Goal: Navigation & Orientation: Find specific page/section

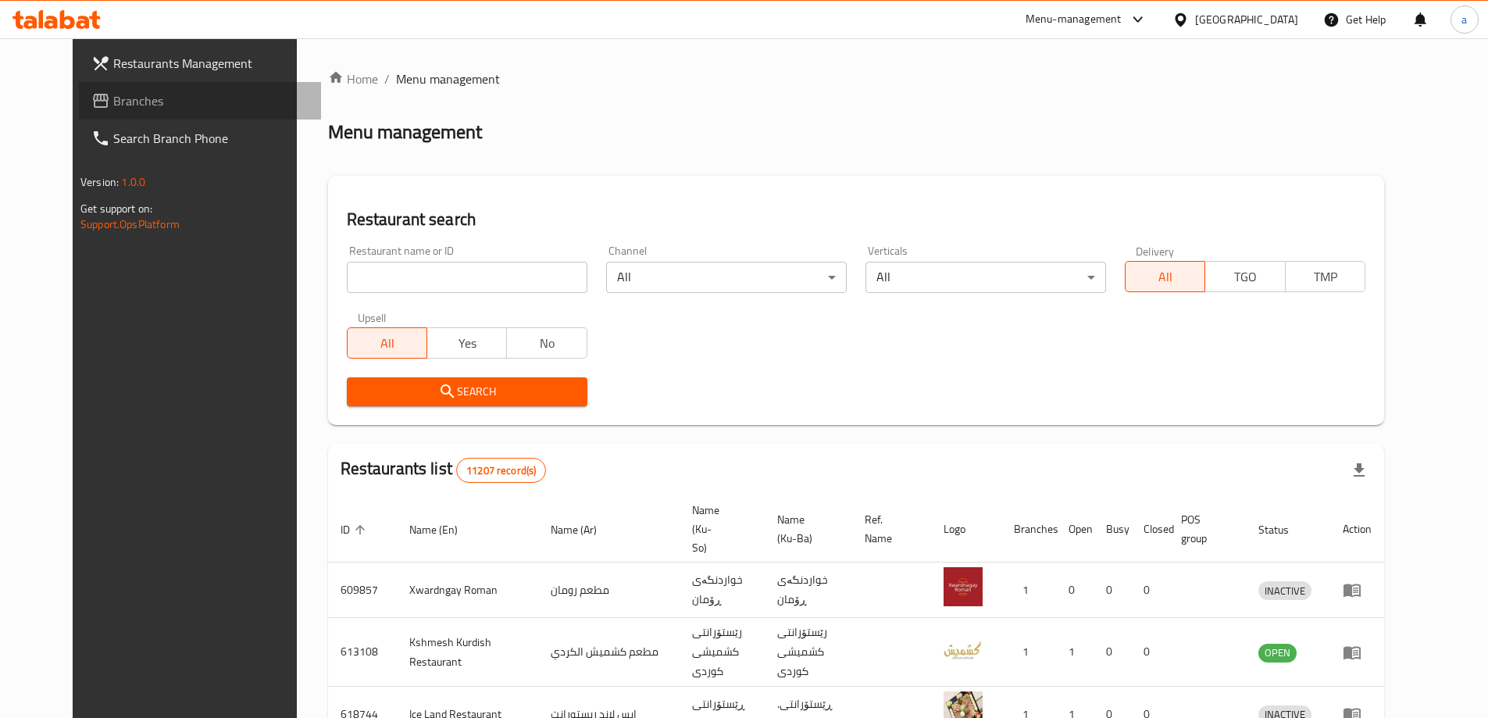
click at [113, 98] on span "Branches" at bounding box center [210, 100] width 195 height 19
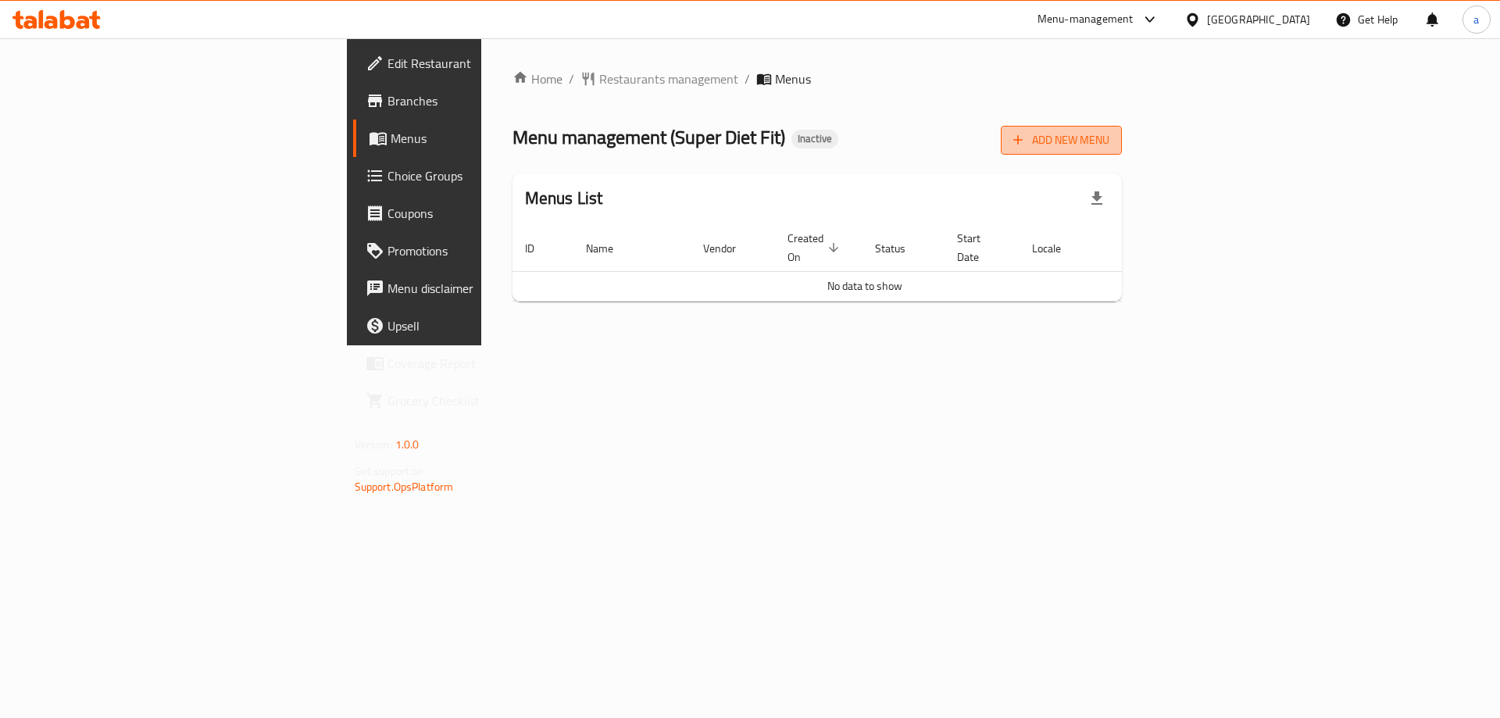
click at [1109, 147] on span "Add New Menu" at bounding box center [1061, 140] width 96 height 20
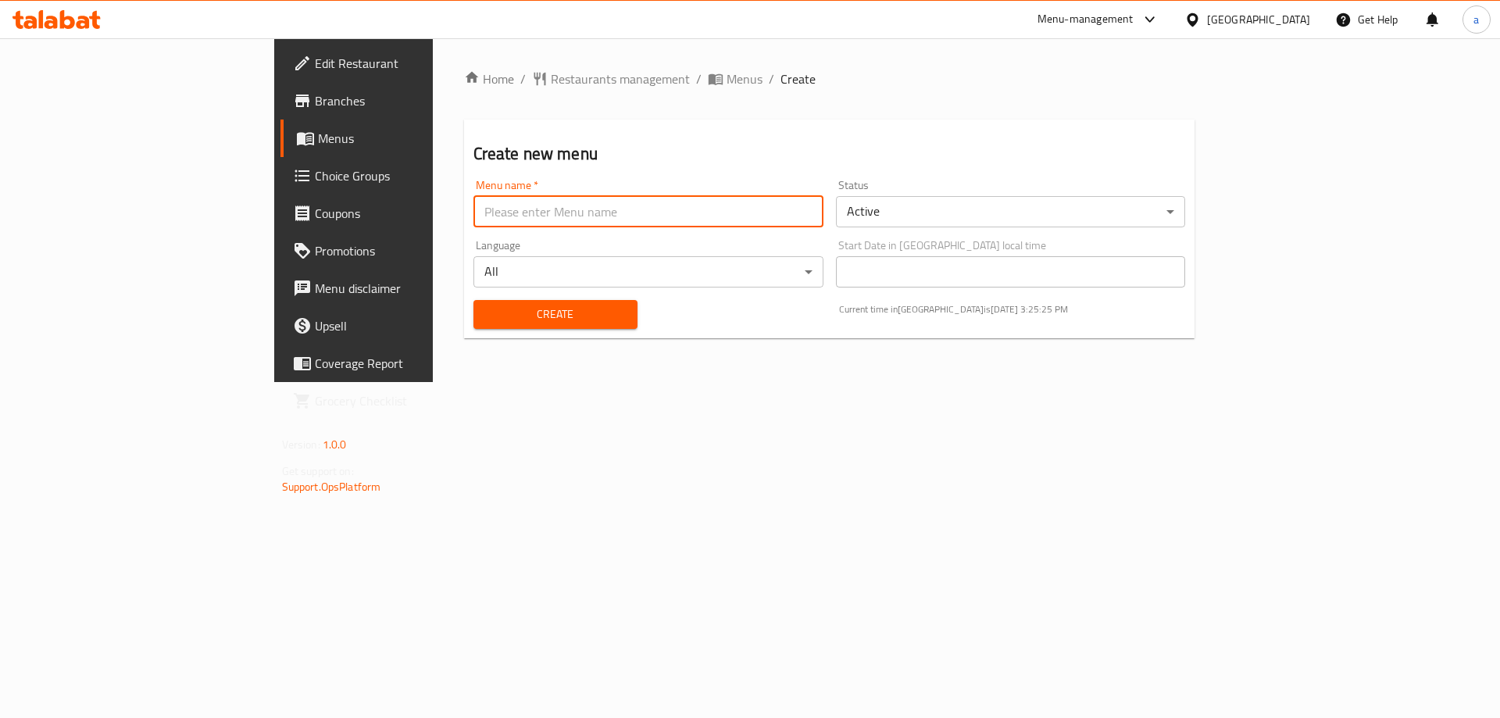
click at [473, 216] on input "text" at bounding box center [648, 211] width 350 height 31
type input "amna"
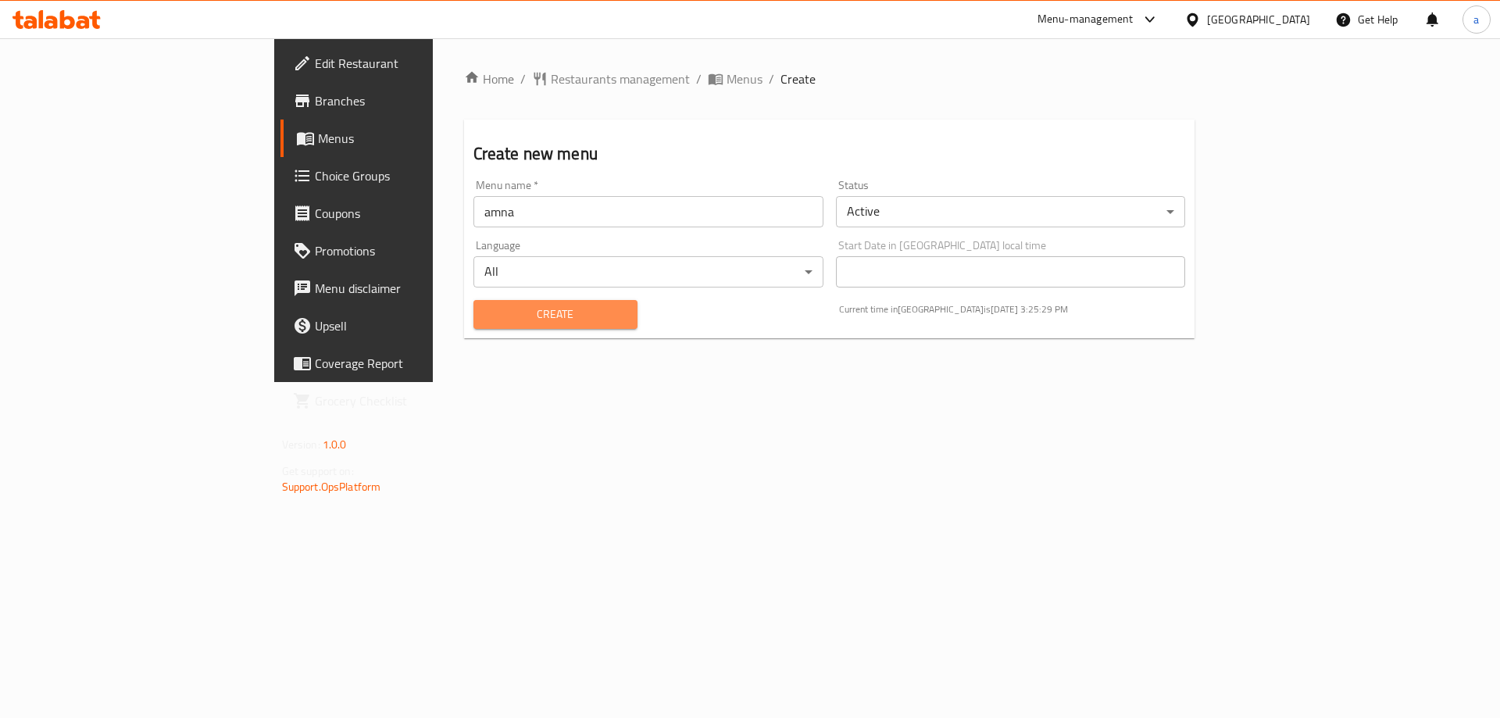
click at [486, 312] on span "Create" at bounding box center [555, 315] width 139 height 20
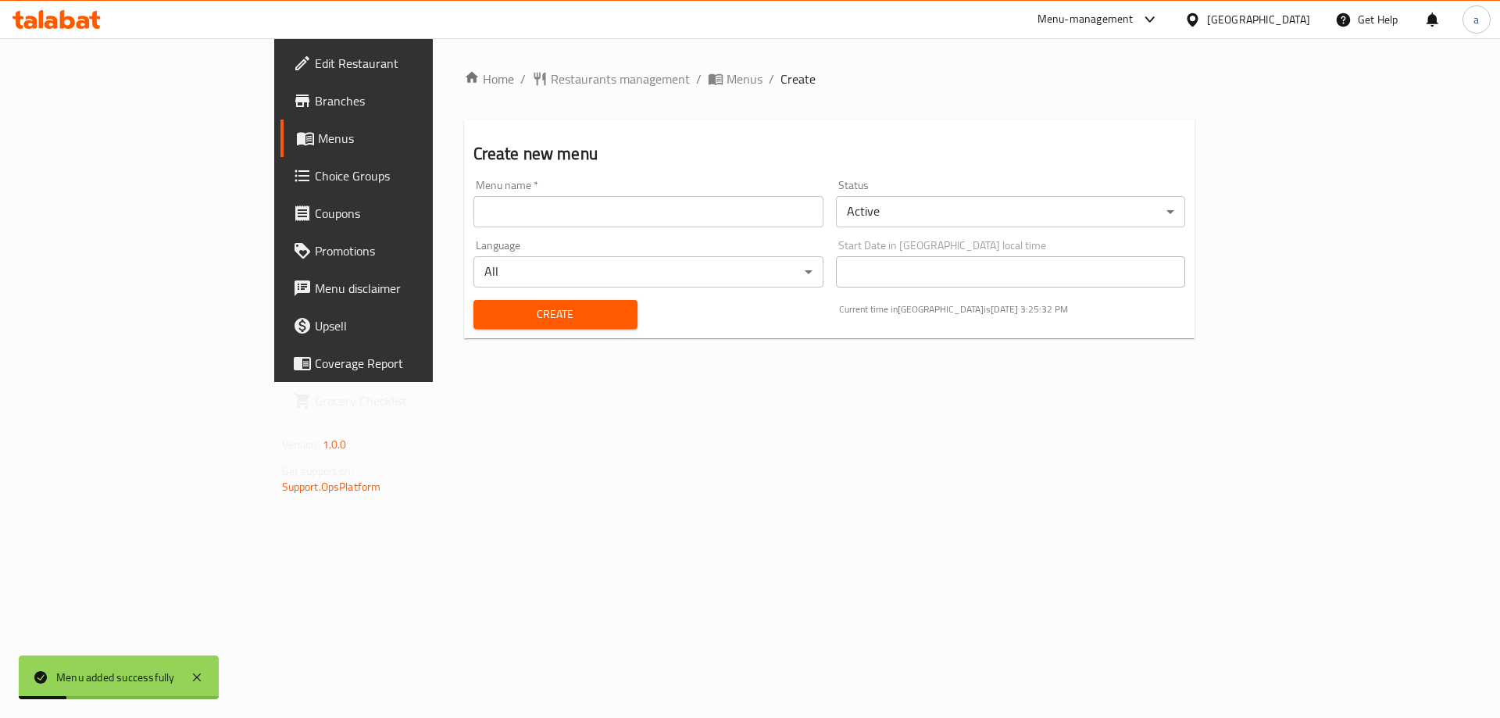
click at [280, 152] on link "Menus" at bounding box center [402, 138] width 245 height 37
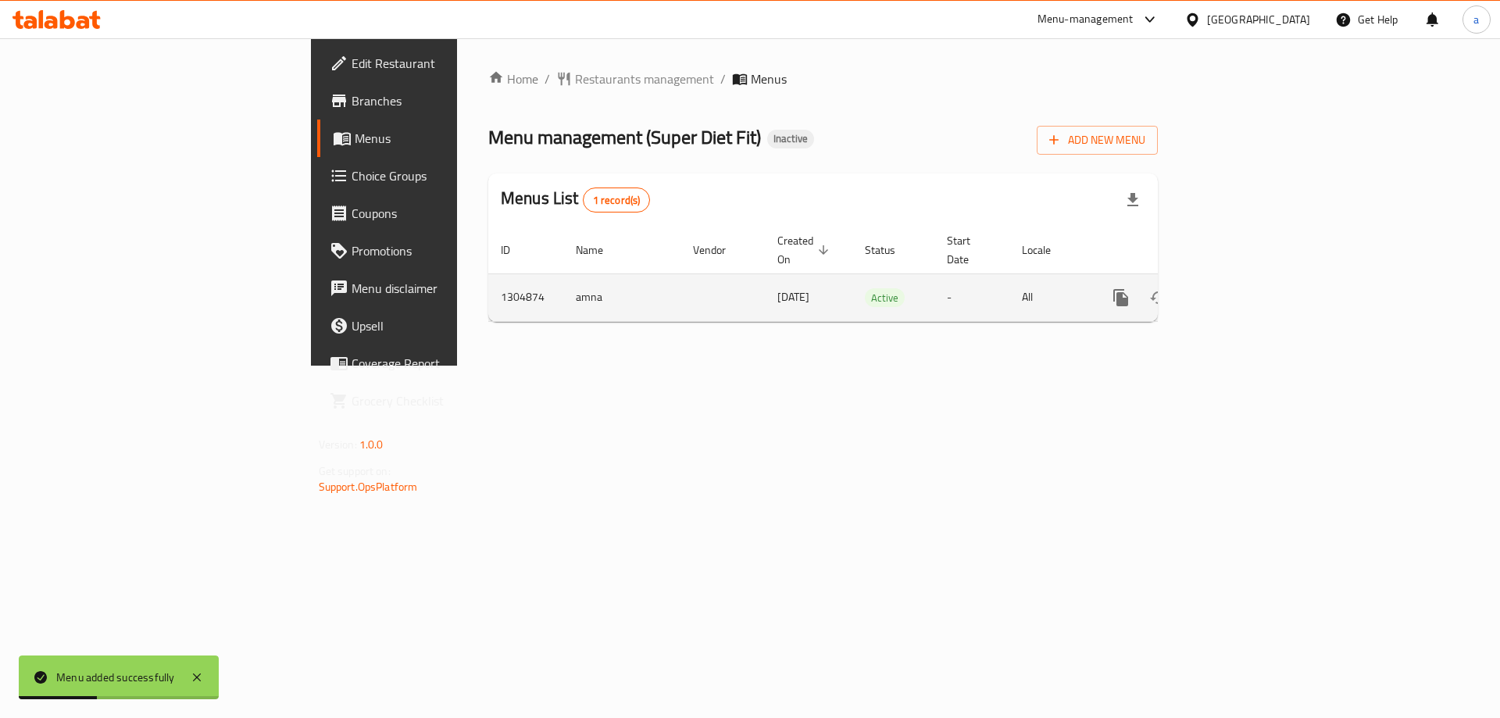
click at [1241, 291] on icon "enhanced table" at bounding box center [1234, 298] width 14 height 14
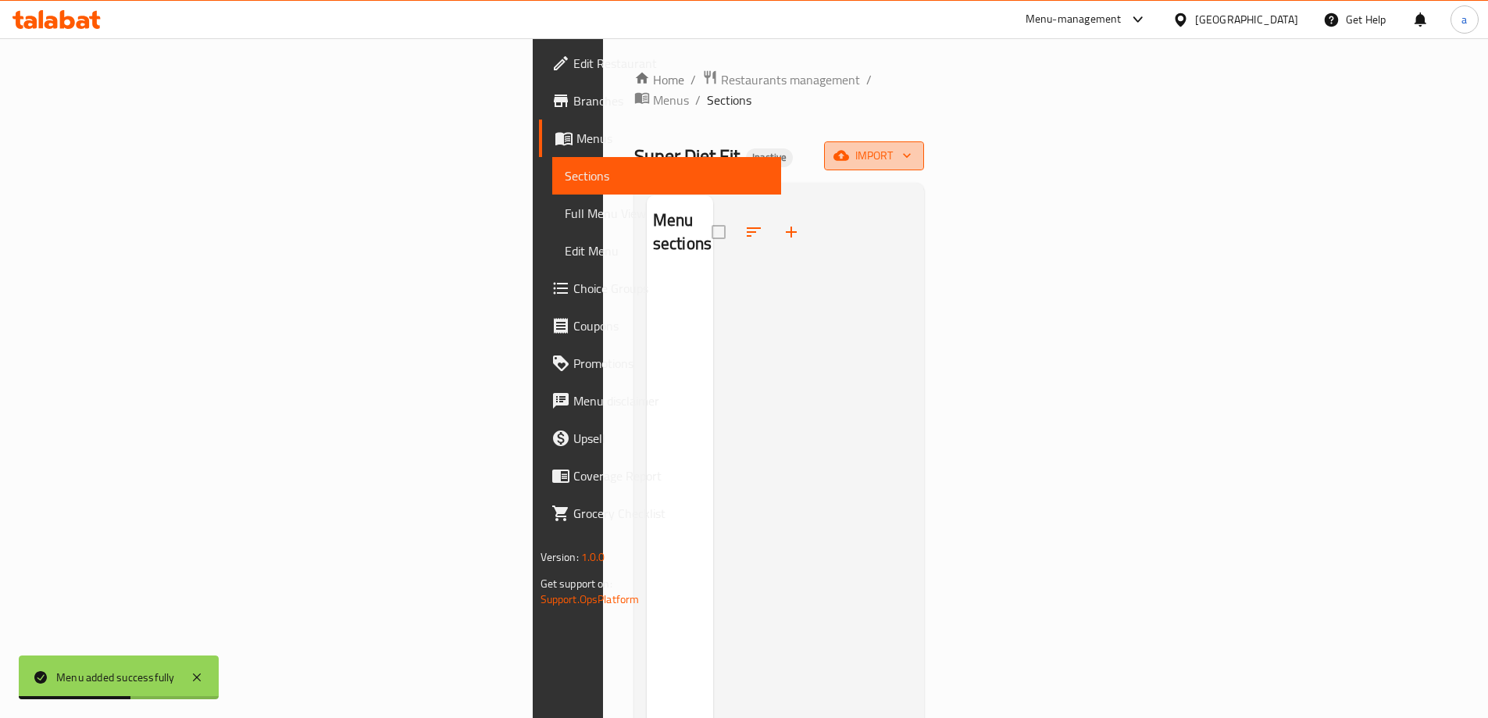
click at [912, 146] on span "import" at bounding box center [874, 156] width 75 height 20
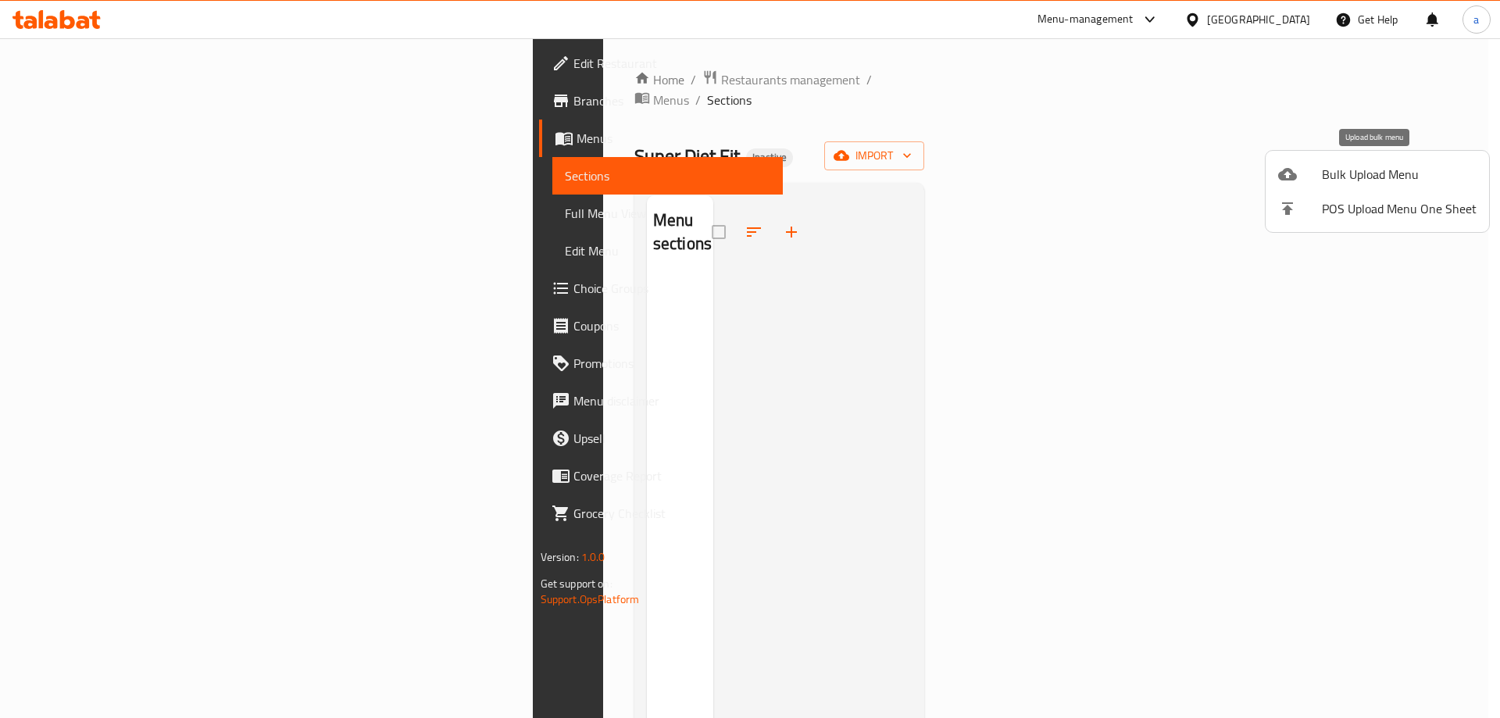
click at [1366, 173] on span "Bulk Upload Menu" at bounding box center [1399, 174] width 155 height 19
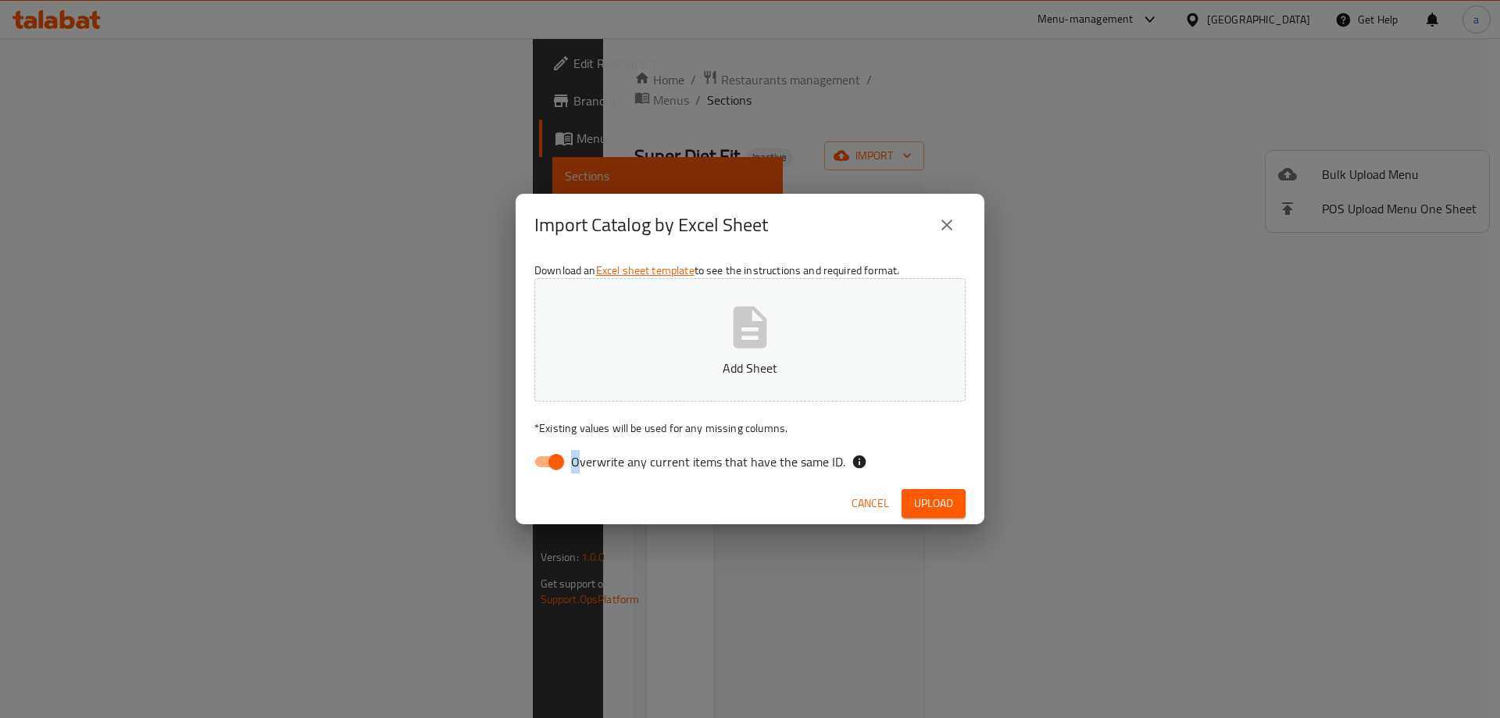
click at [570, 458] on label "Overwrite any current items that have the same ID." at bounding box center [686, 462] width 320 height 30
click at [559, 462] on input "Overwrite any current items that have the same ID." at bounding box center [556, 462] width 89 height 30
click at [635, 473] on label "Overwrite any current items that have the same ID." at bounding box center [686, 462] width 320 height 30
click at [585, 473] on input "Overwrite any current items that have the same ID." at bounding box center [540, 462] width 89 height 30
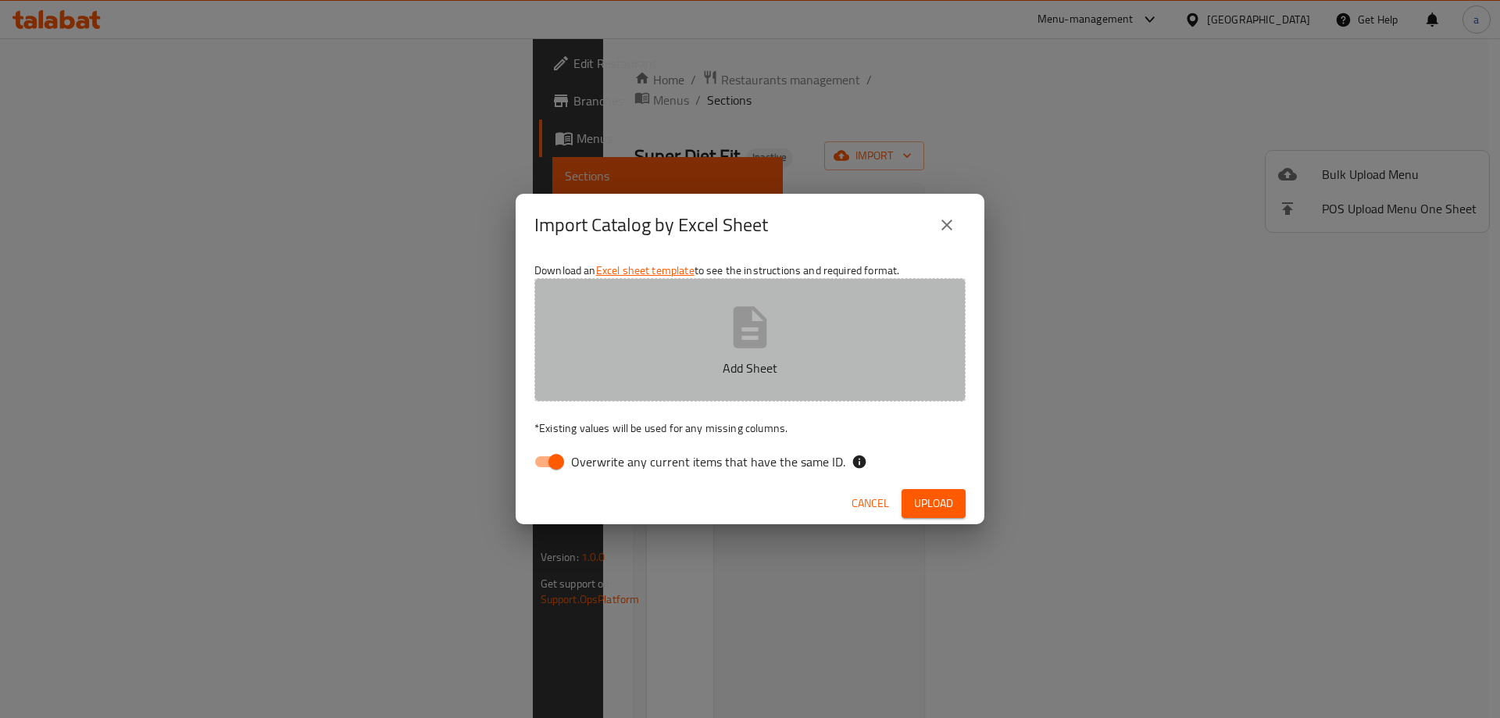
click at [644, 359] on p "Add Sheet" at bounding box center [750, 368] width 383 height 19
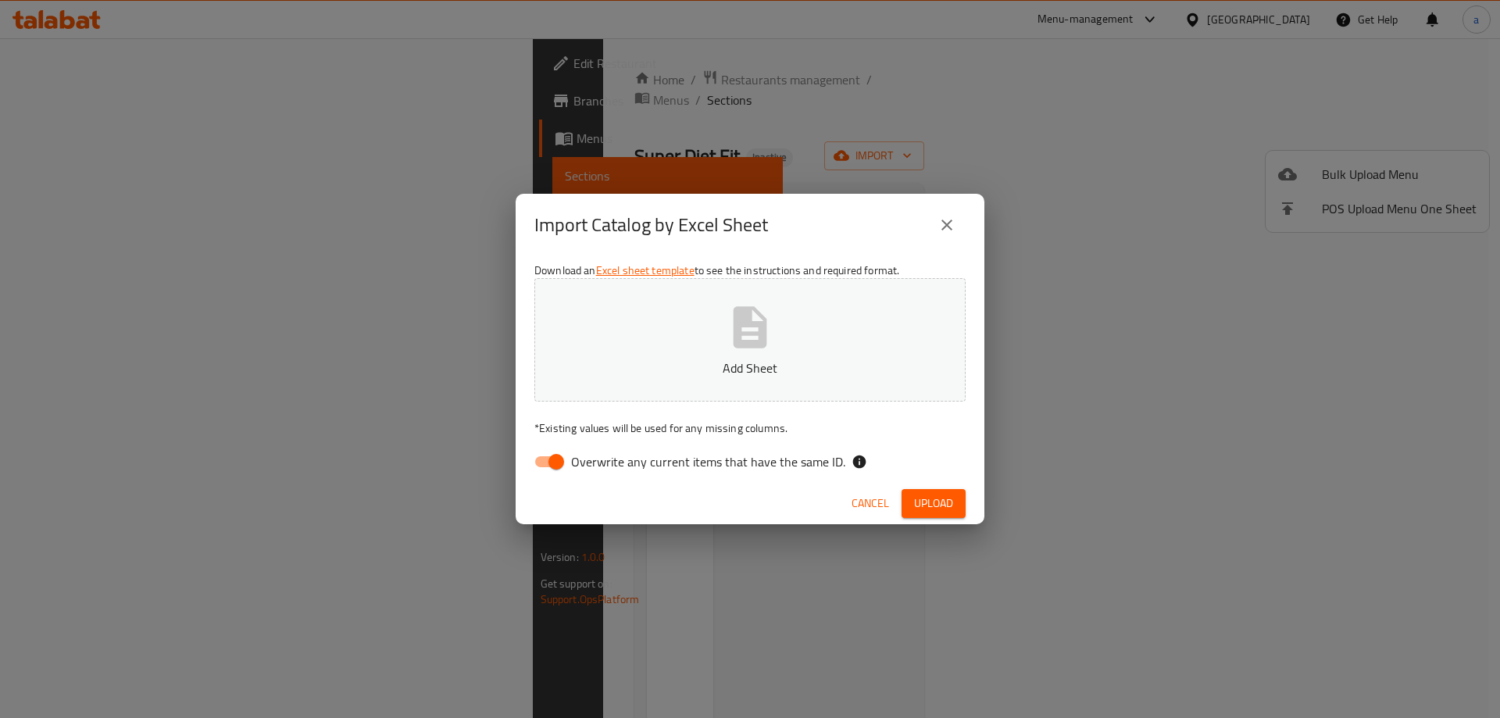
click at [548, 461] on input "Overwrite any current items that have the same ID." at bounding box center [556, 462] width 89 height 30
checkbox input "false"
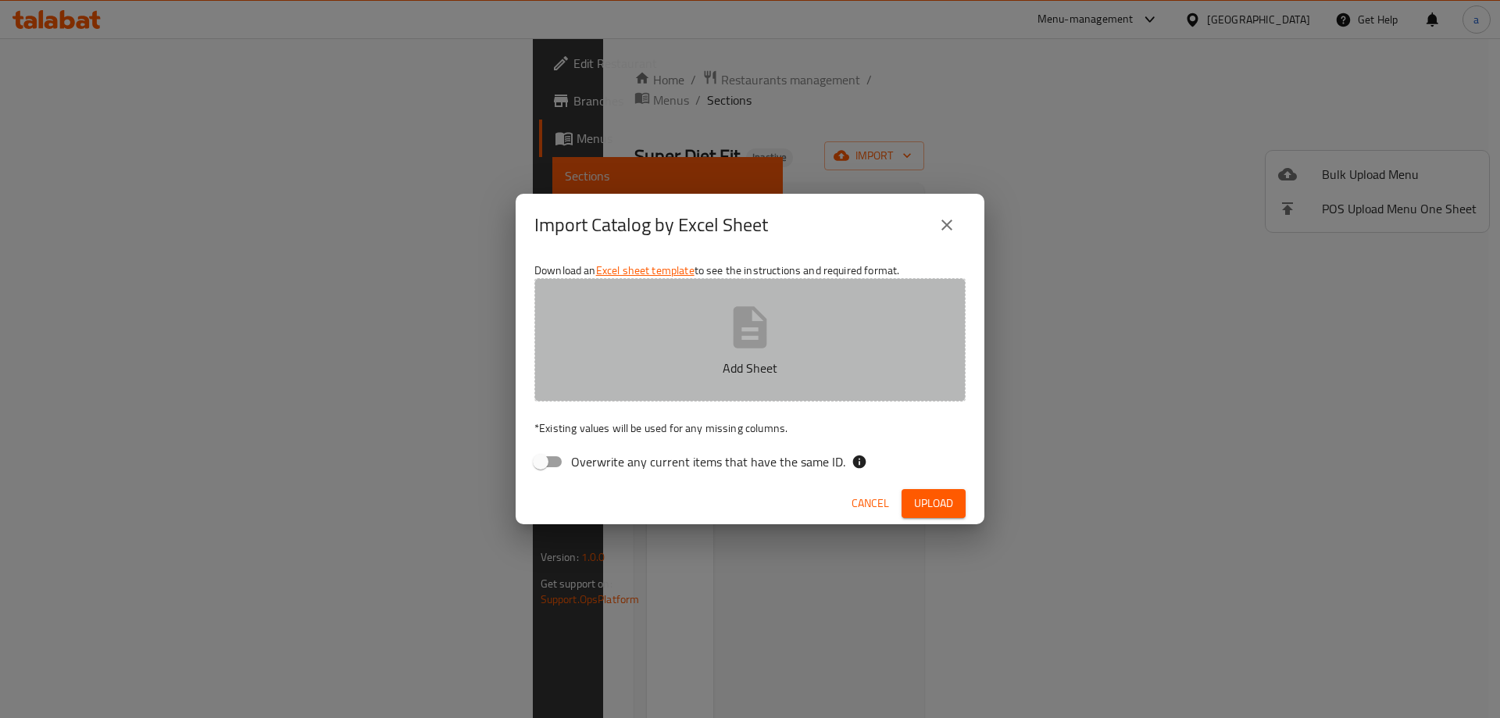
click at [652, 334] on button "Add Sheet" at bounding box center [749, 339] width 431 height 123
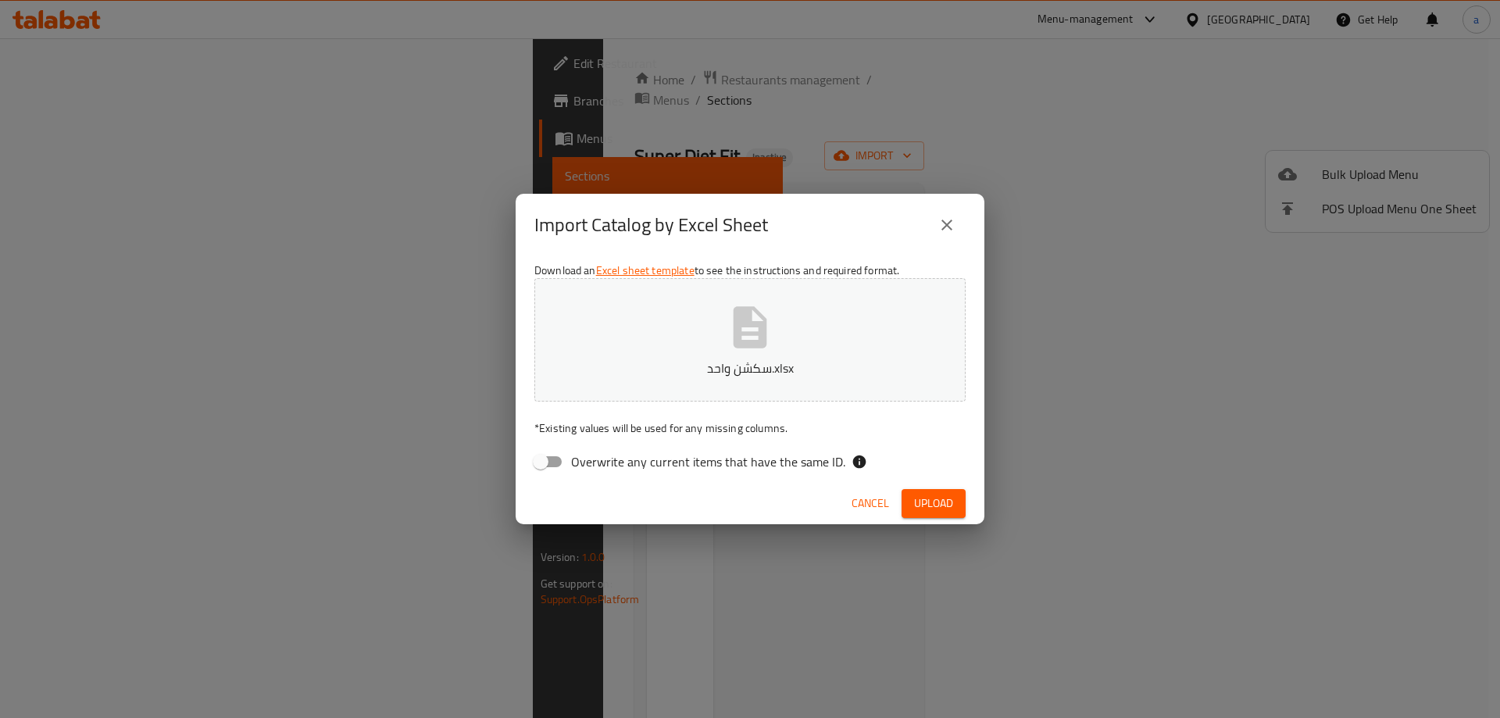
click at [928, 501] on span "Upload" at bounding box center [933, 504] width 39 height 20
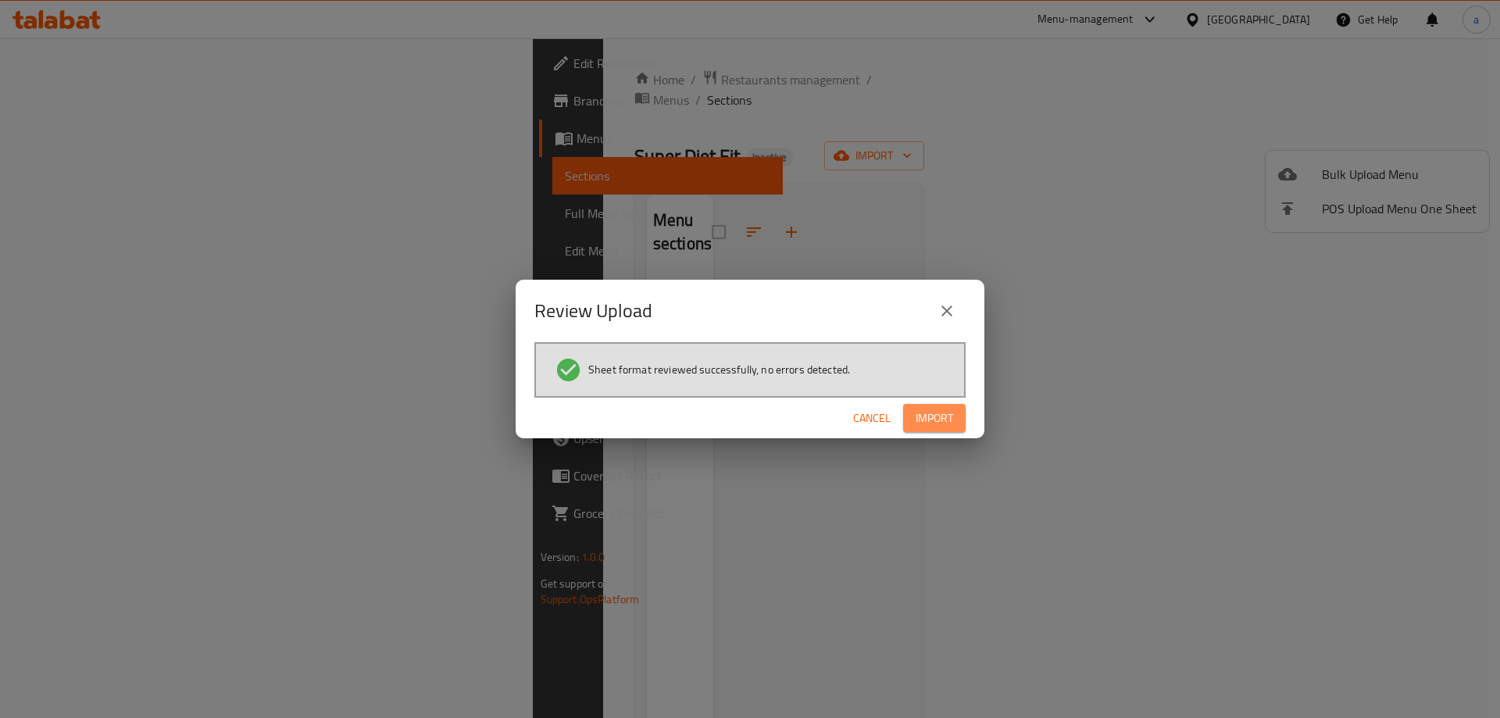
click at [940, 417] on span "Import" at bounding box center [934, 419] width 37 height 20
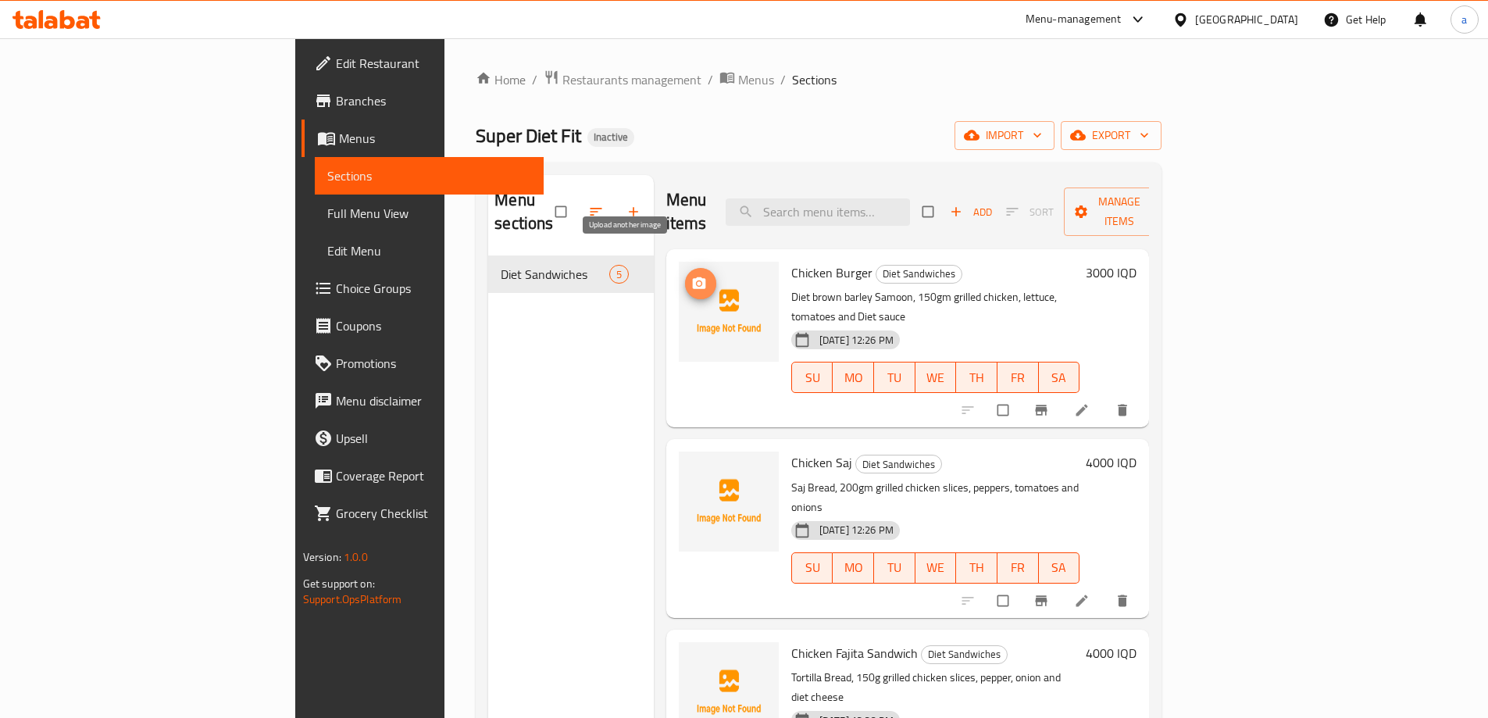
click at [692, 277] on icon "upload picture" at bounding box center [698, 283] width 13 height 12
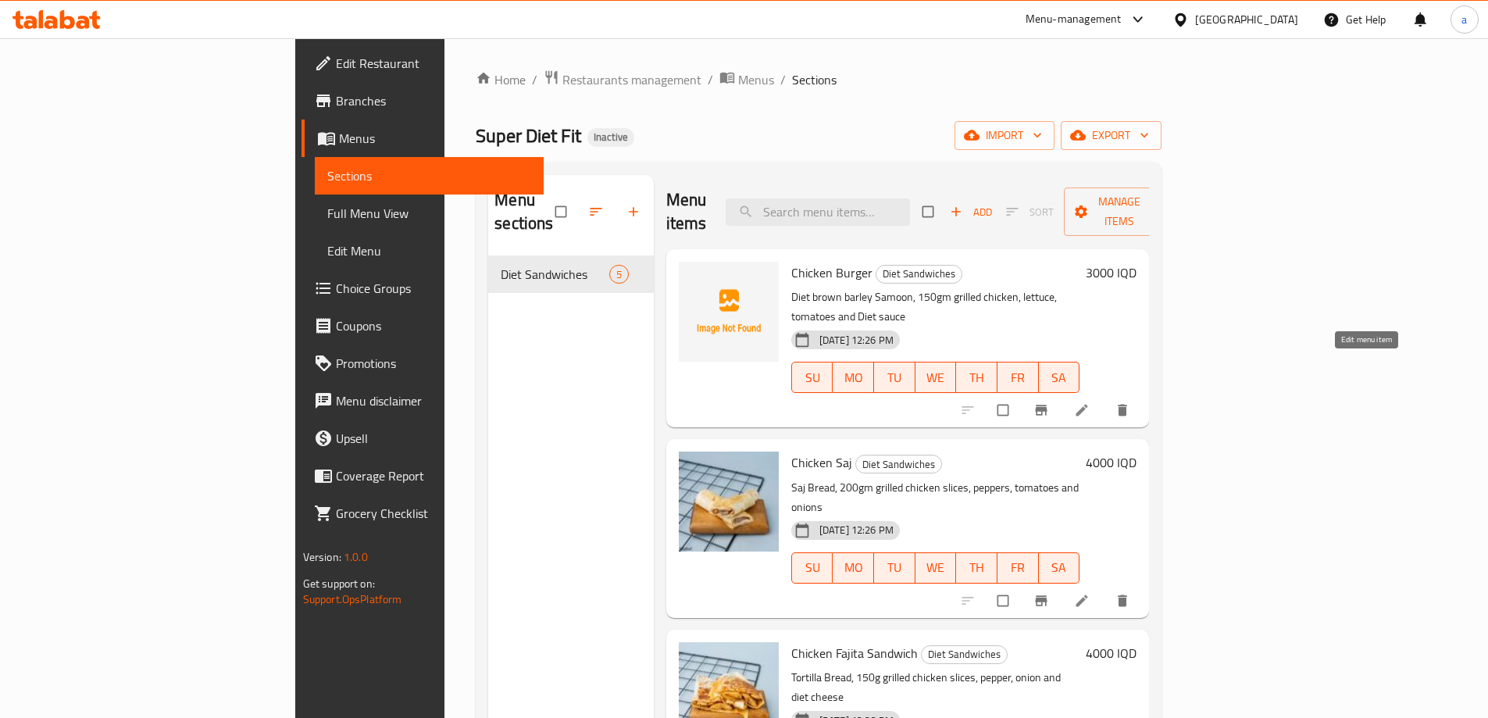
click at [1088, 405] on icon at bounding box center [1083, 411] width 12 height 12
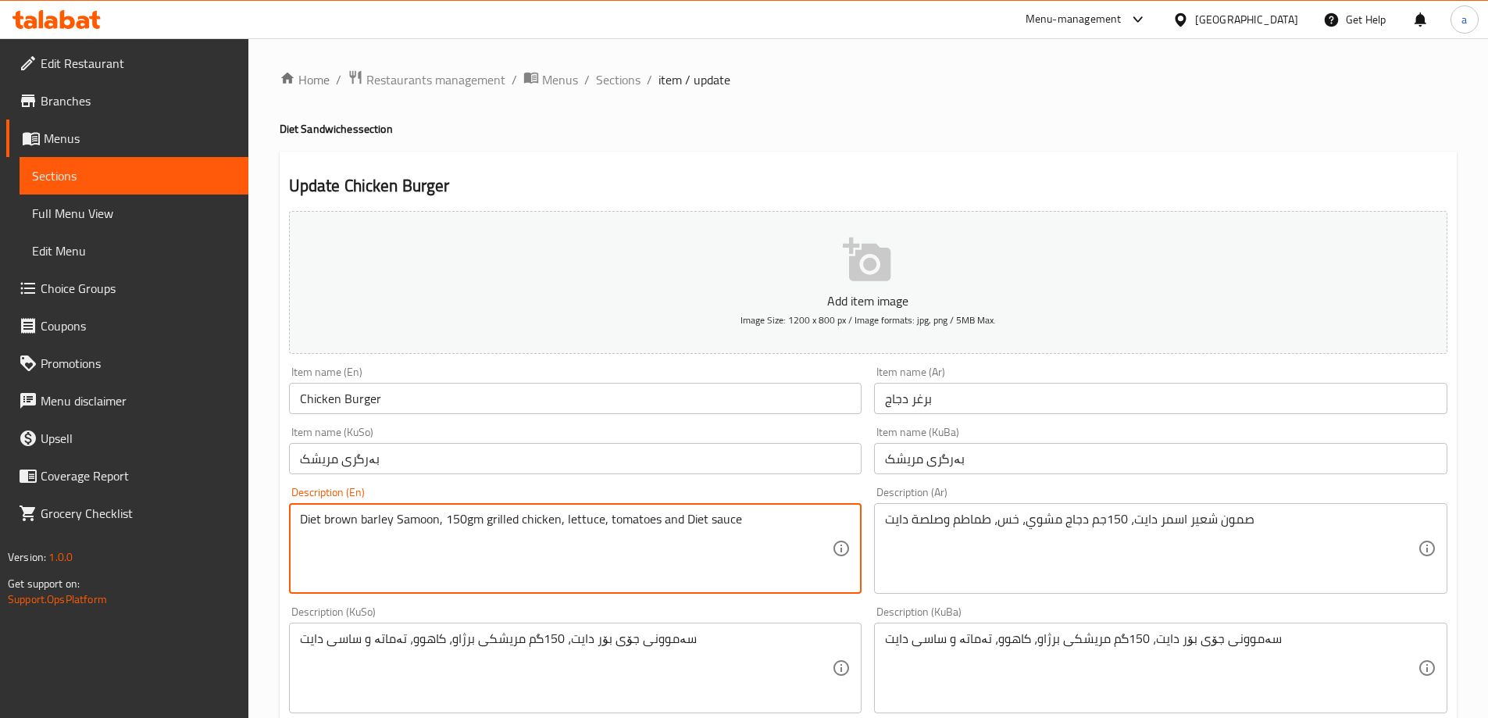
paste textarea "samoon, 150gm grilled chicken, lettuce, tomatoes and d"
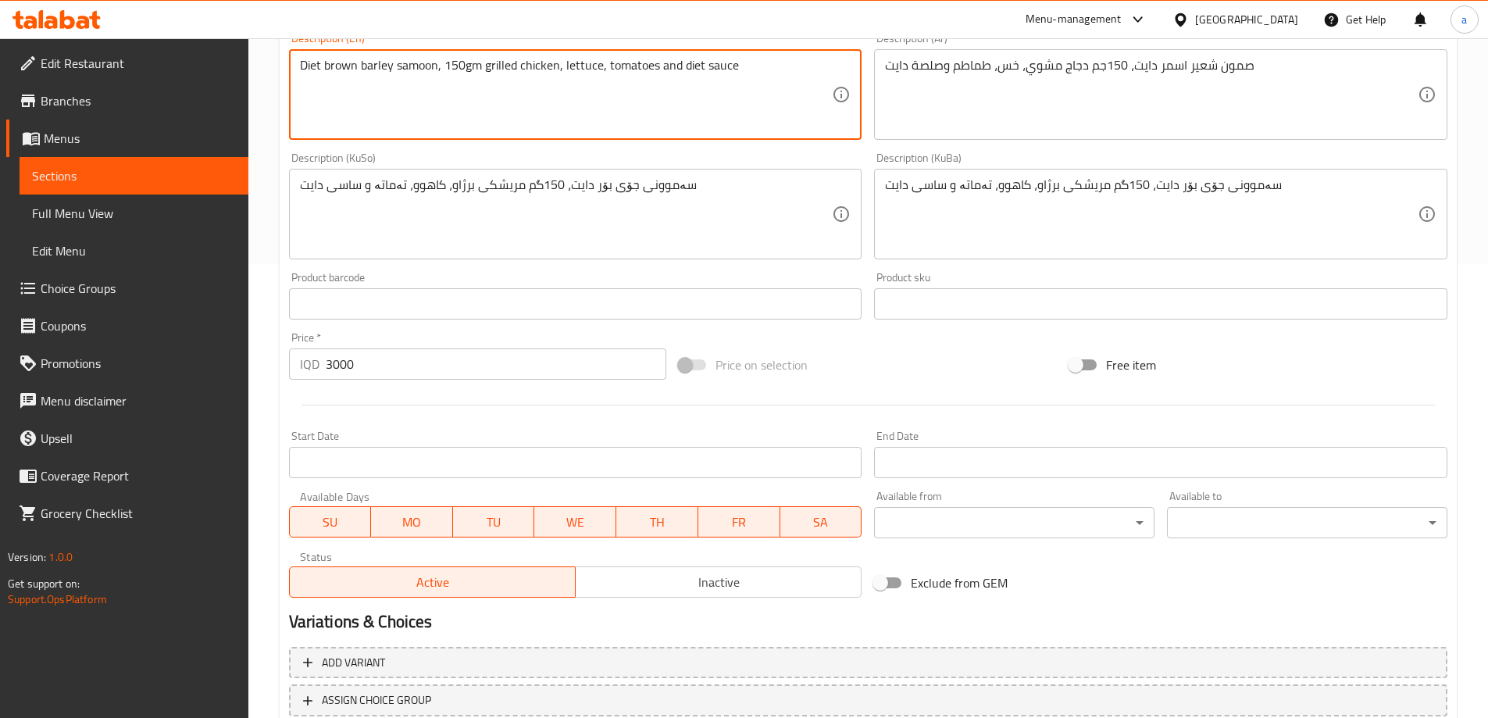
scroll to position [566, 0]
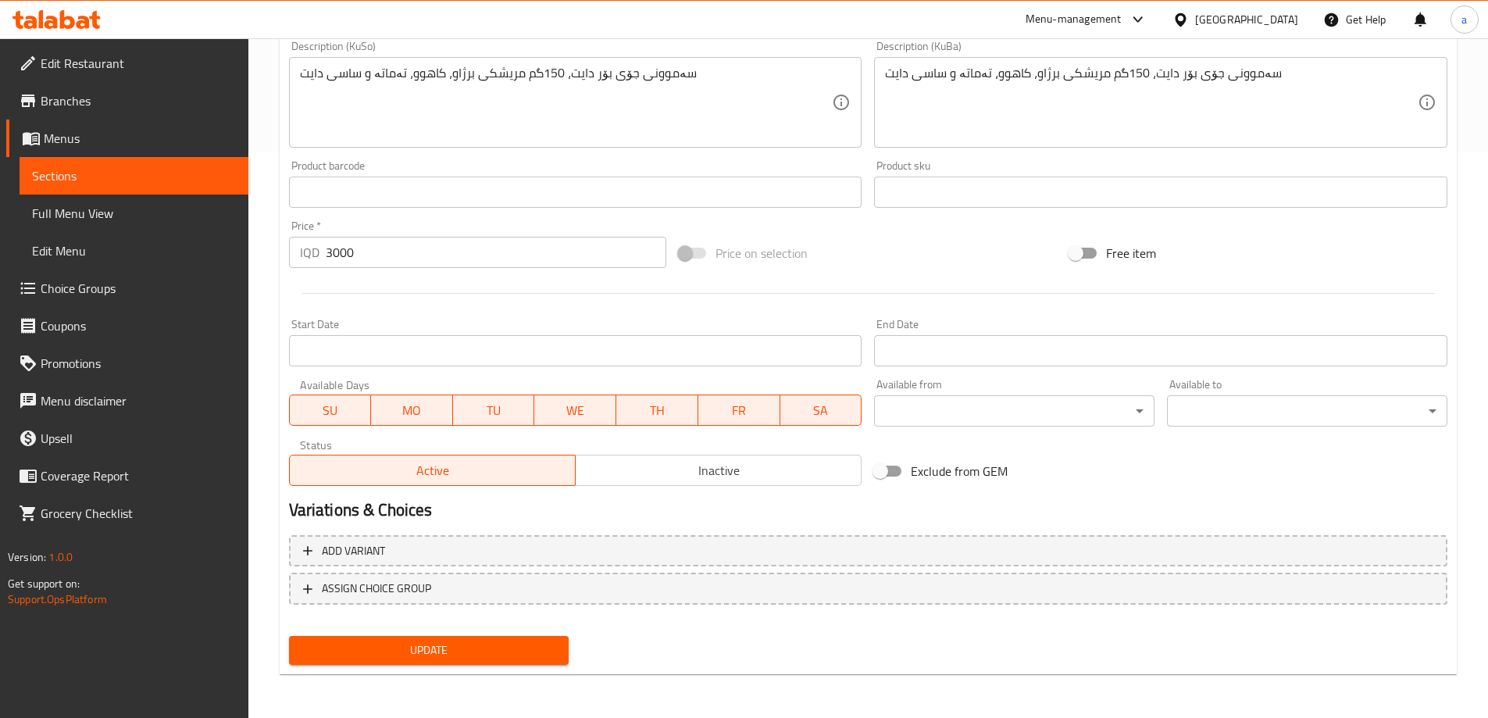
type textarea "Diet brown barley samoon, 150gm grilled chicken, lettuce, tomatoes and diet sau…"
click at [469, 648] on span "Update" at bounding box center [429, 651] width 255 height 20
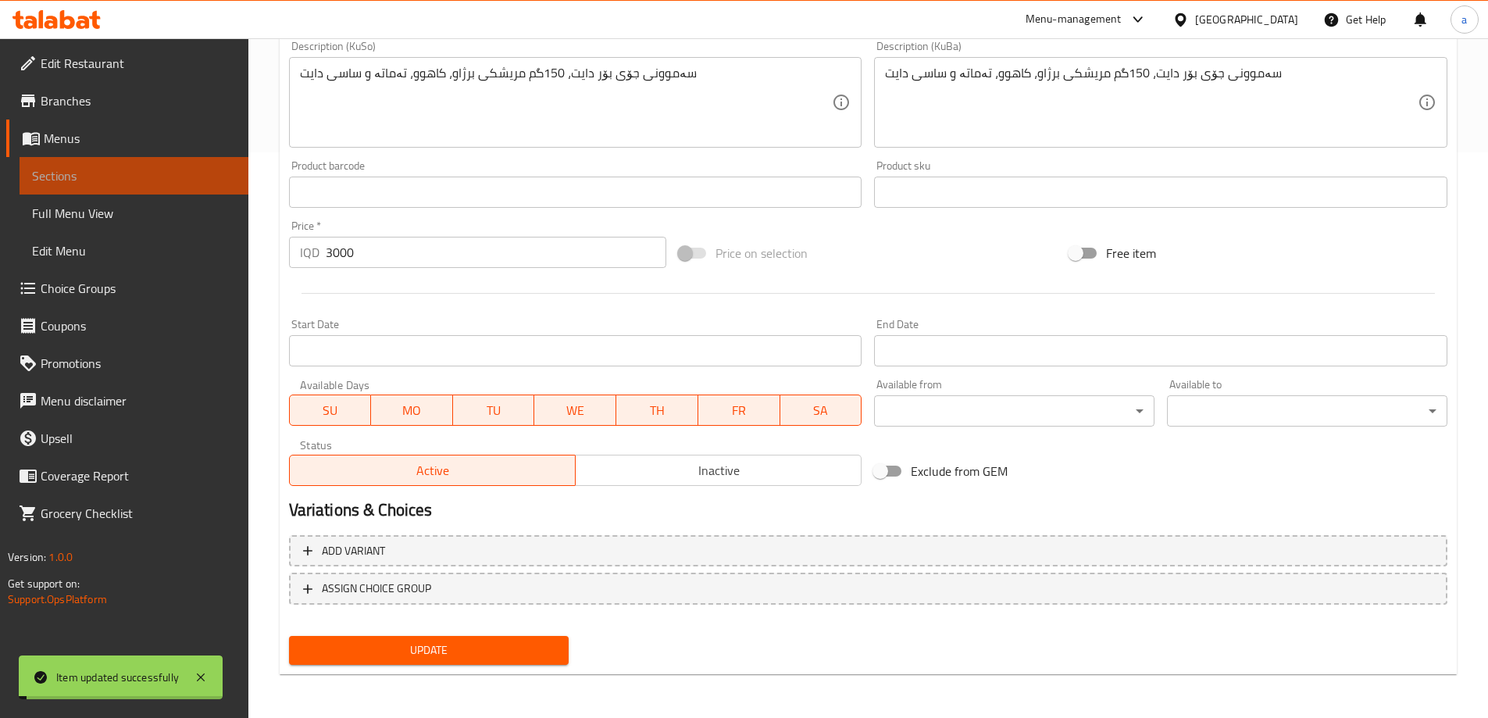
click at [130, 184] on span "Sections" at bounding box center [134, 175] width 204 height 19
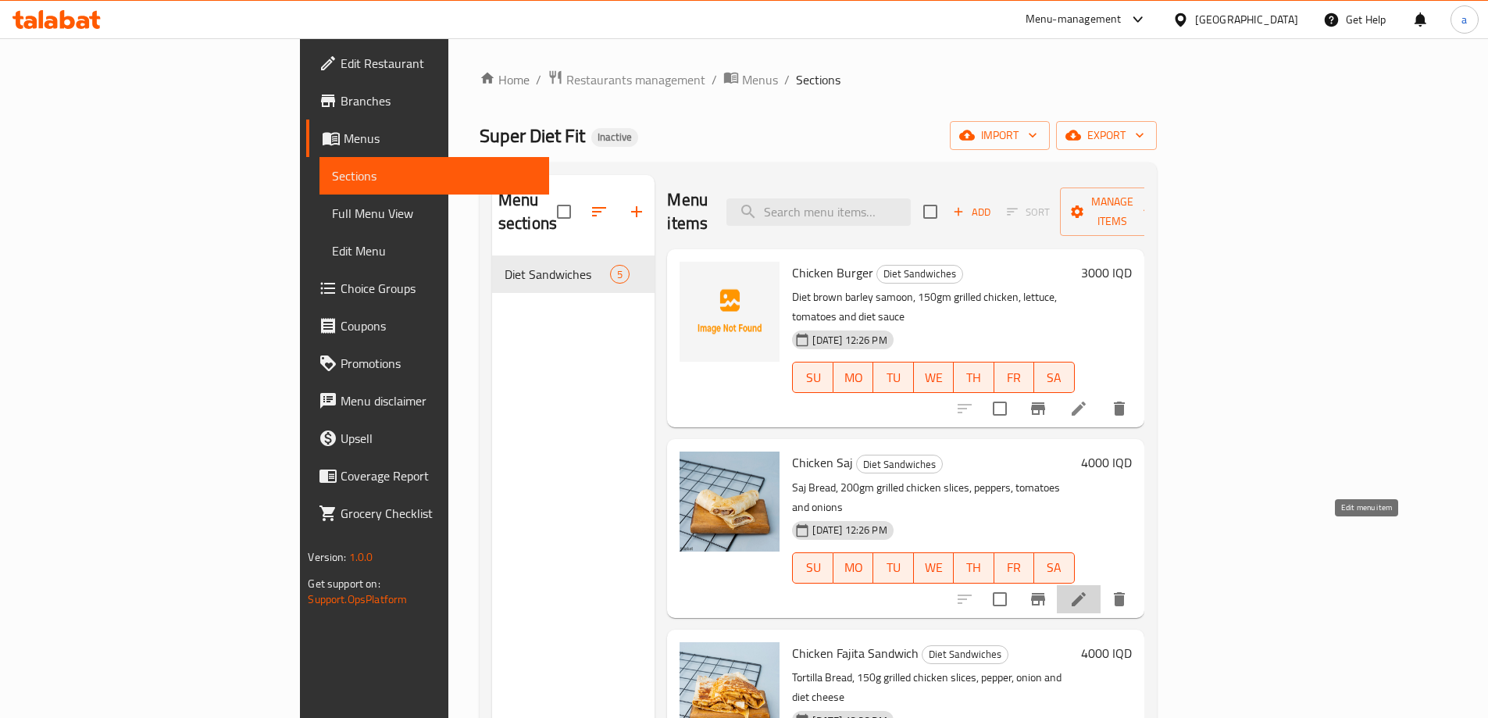
click at [1086, 592] on icon at bounding box center [1079, 599] width 14 height 14
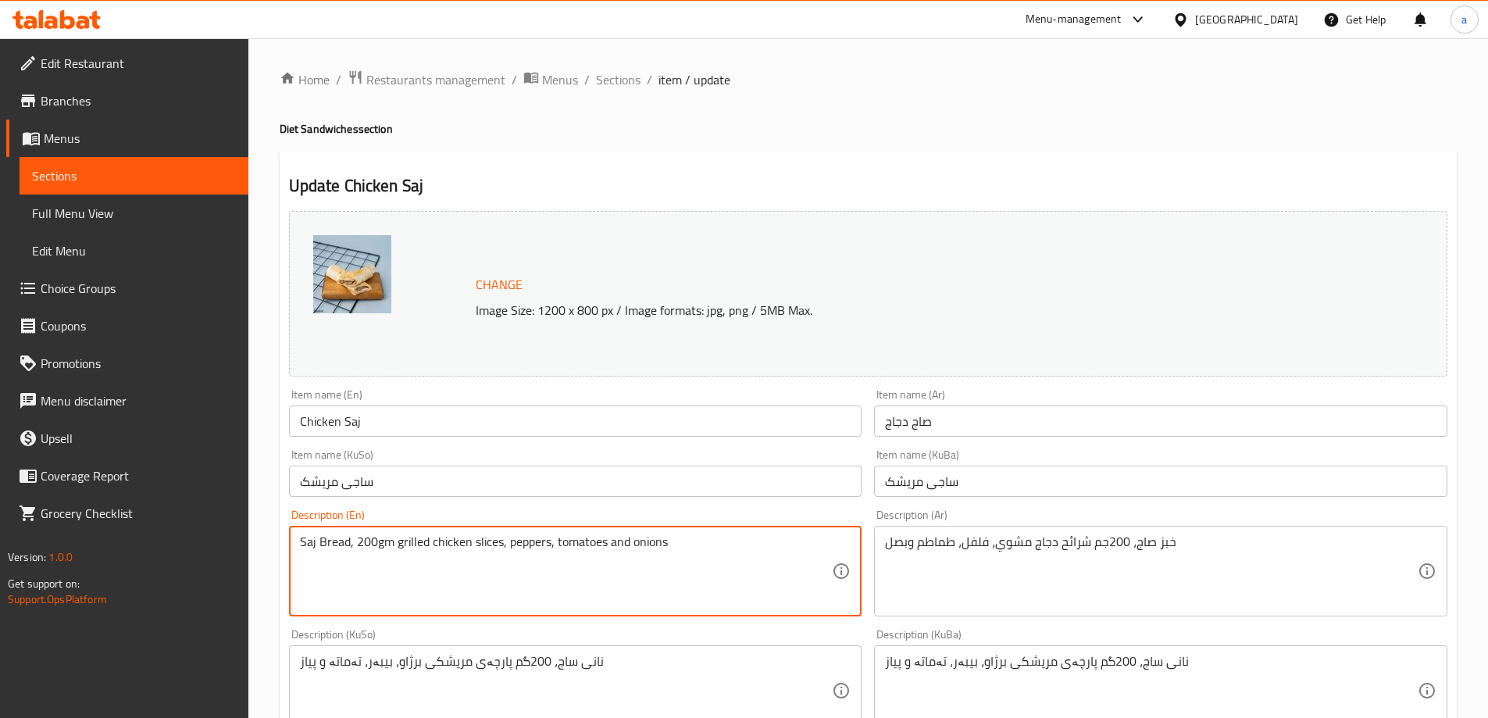
paste textarea "b"
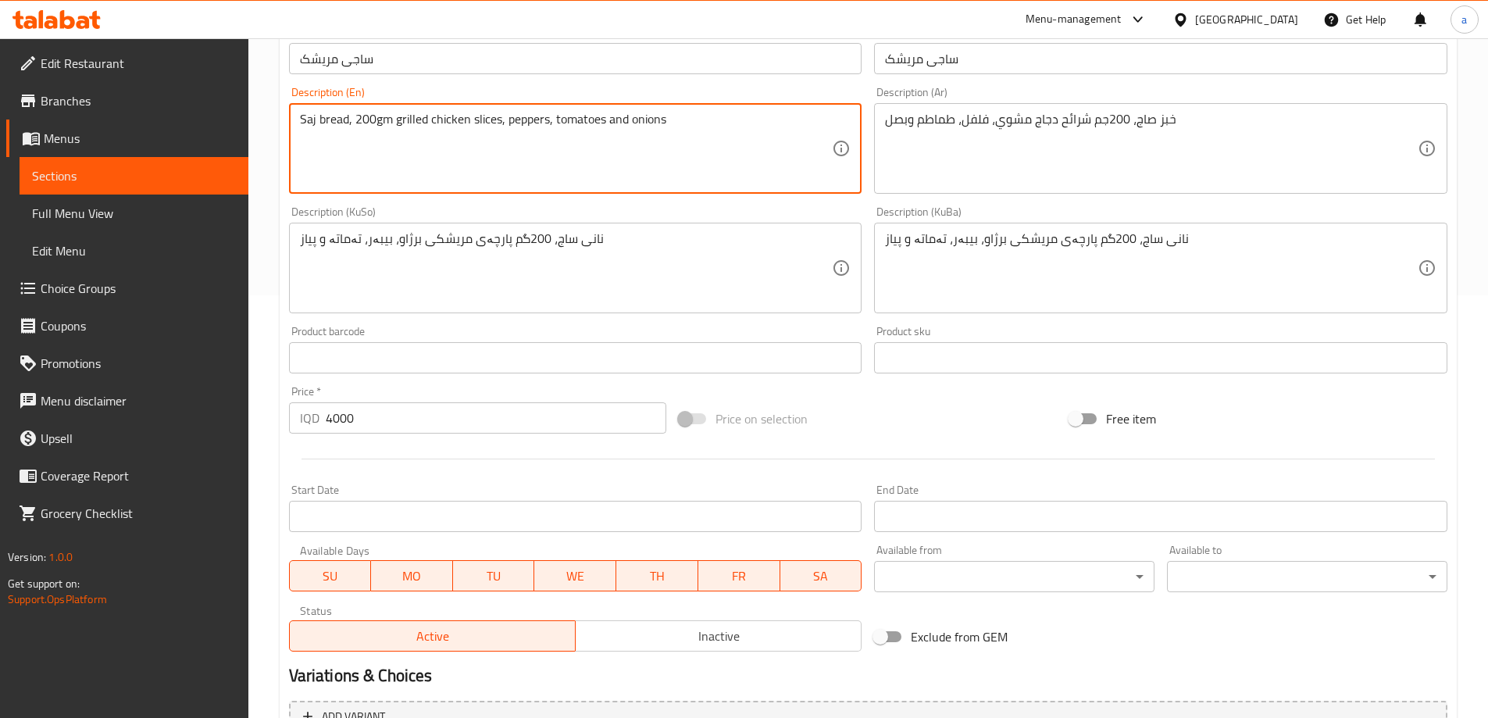
scroll to position [588, 0]
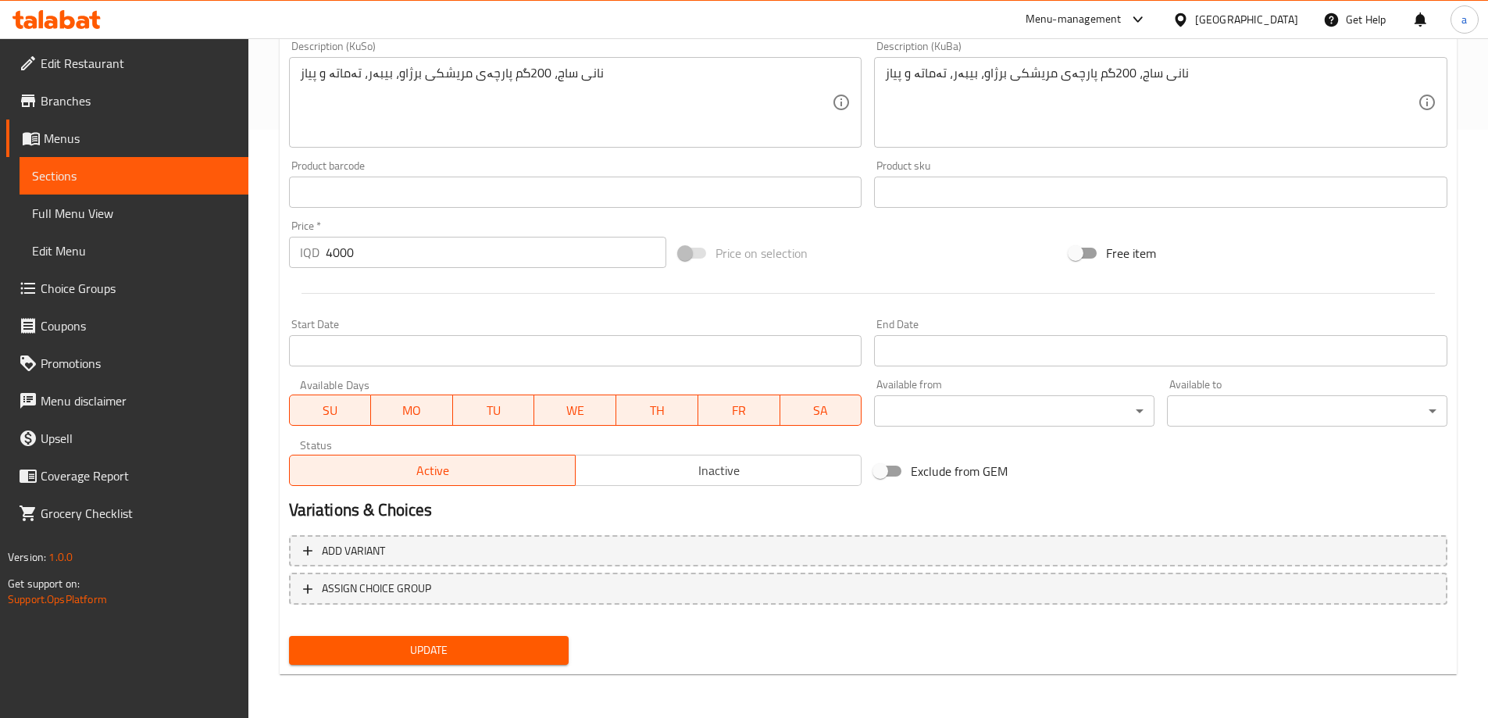
type textarea "Saj bread, 200gm grilled chicken slices, peppers, tomatoes and onions"
click at [513, 648] on span "Update" at bounding box center [429, 651] width 255 height 20
click at [138, 179] on span "Sections" at bounding box center [134, 175] width 204 height 19
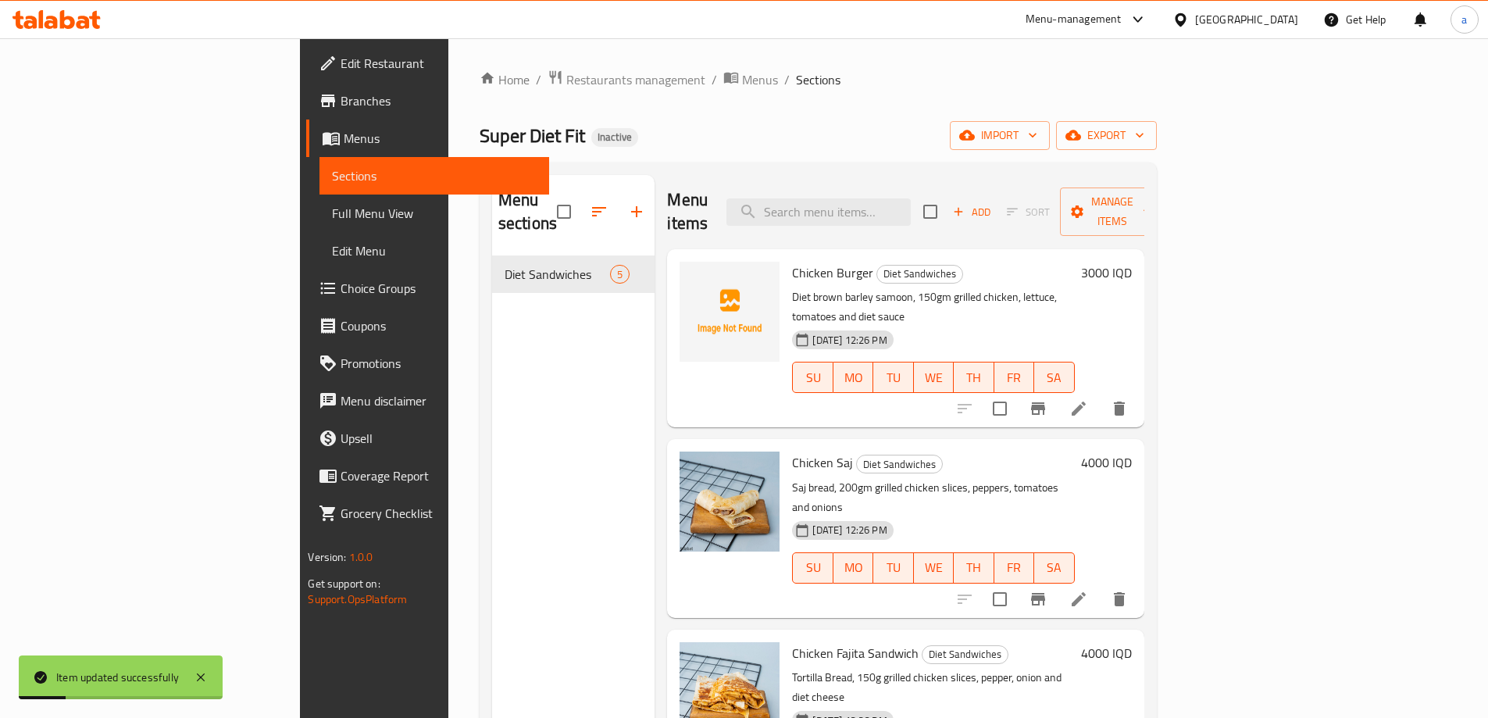
scroll to position [219, 0]
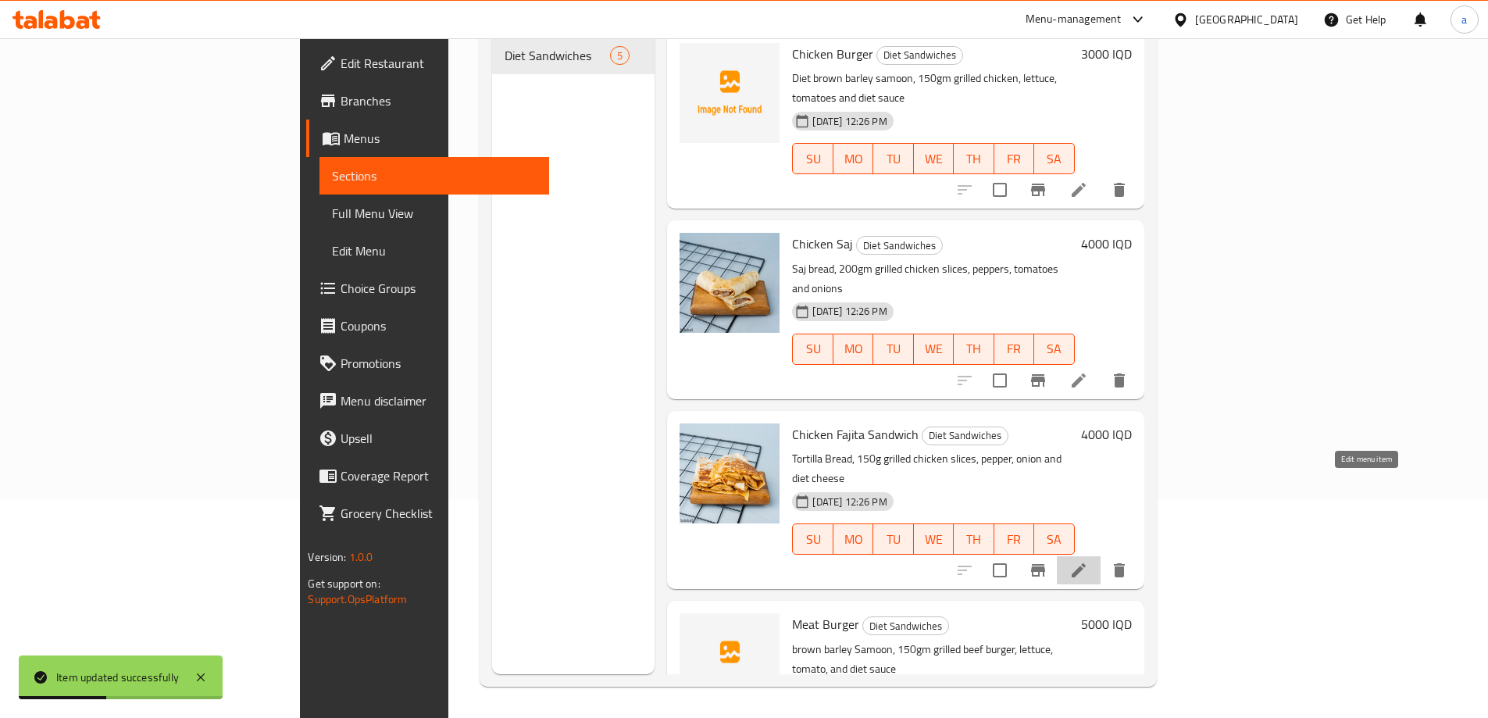
click at [1088, 561] on icon at bounding box center [1078, 570] width 19 height 19
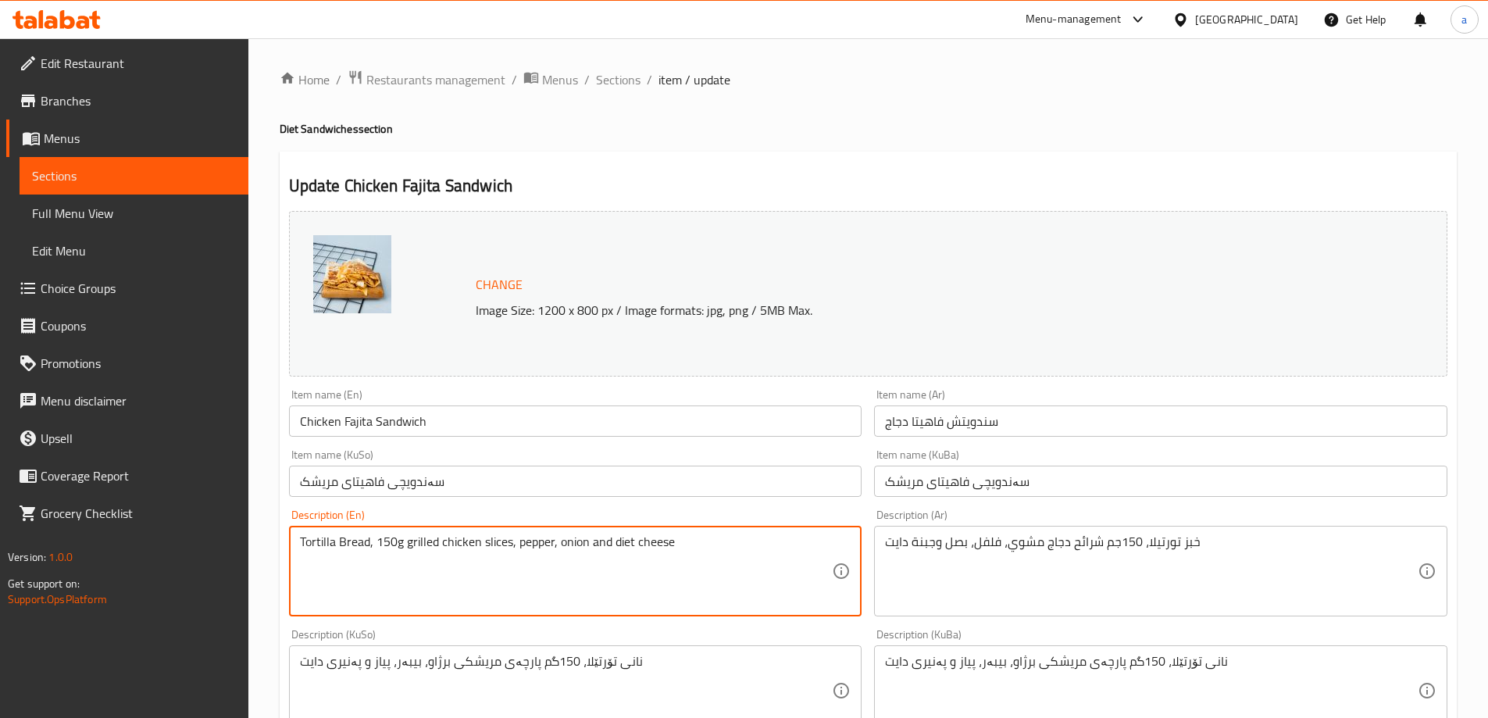
paste textarea "bread, 150gm"
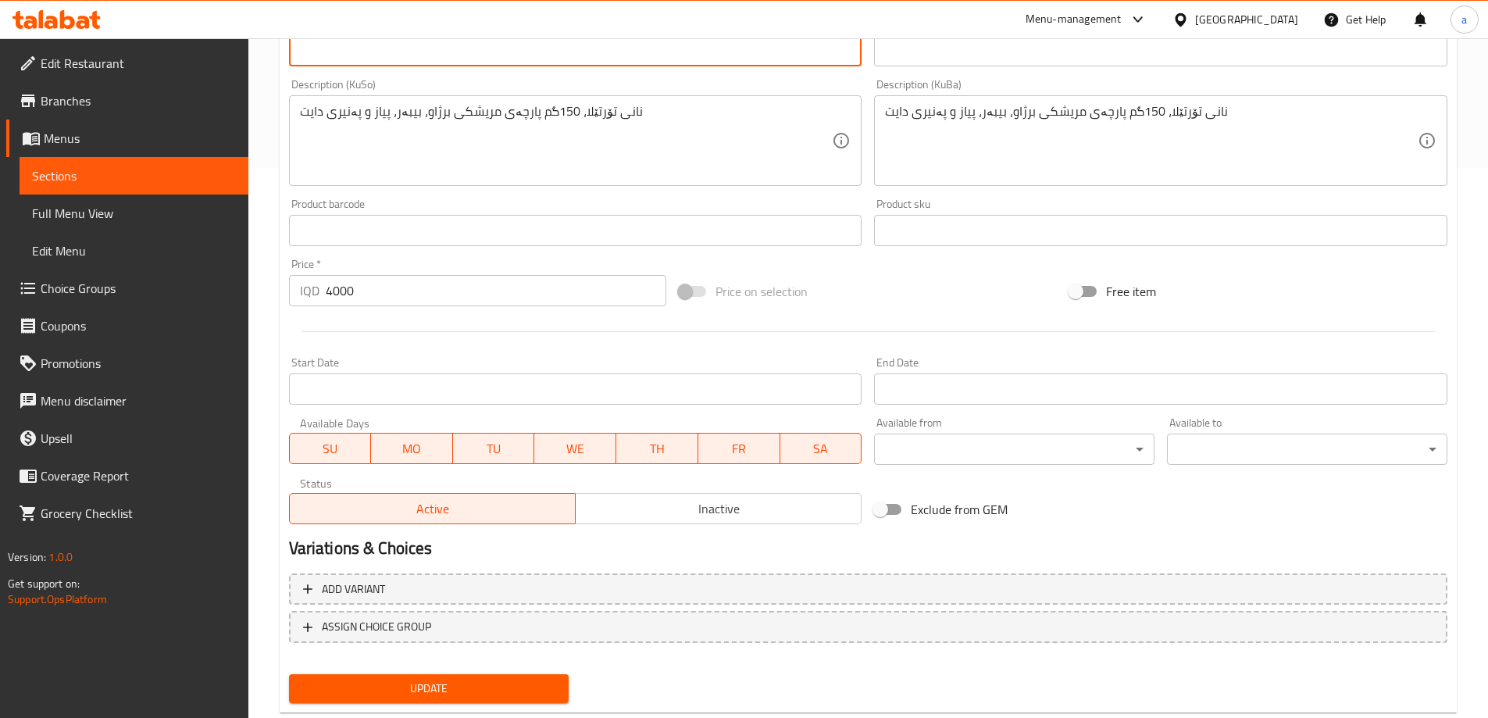
scroll to position [588, 0]
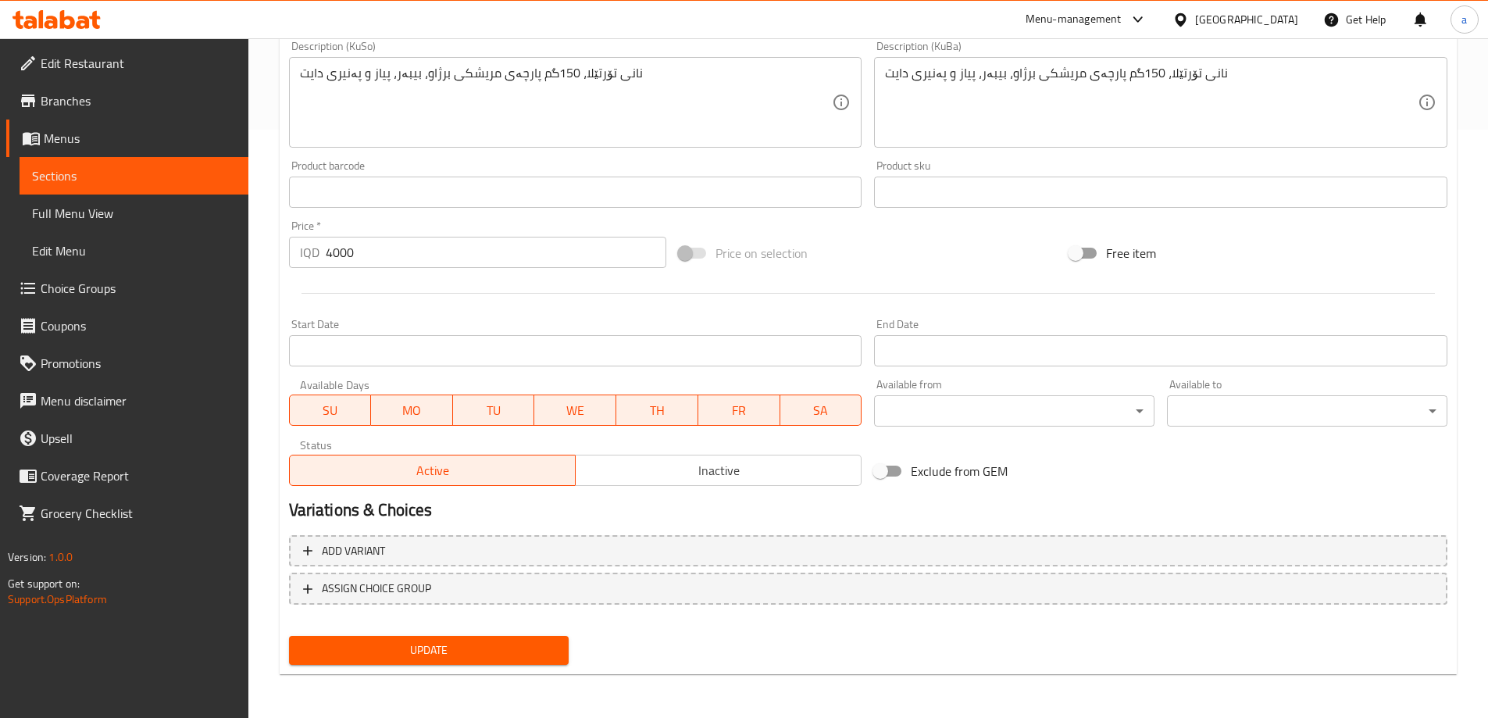
type textarea "Tortilla bread, 150gm grilled chicken slices, pepper, onion and diet cheese"
click at [440, 645] on span "Update" at bounding box center [429, 651] width 255 height 20
click at [168, 173] on span "Sections" at bounding box center [134, 175] width 204 height 19
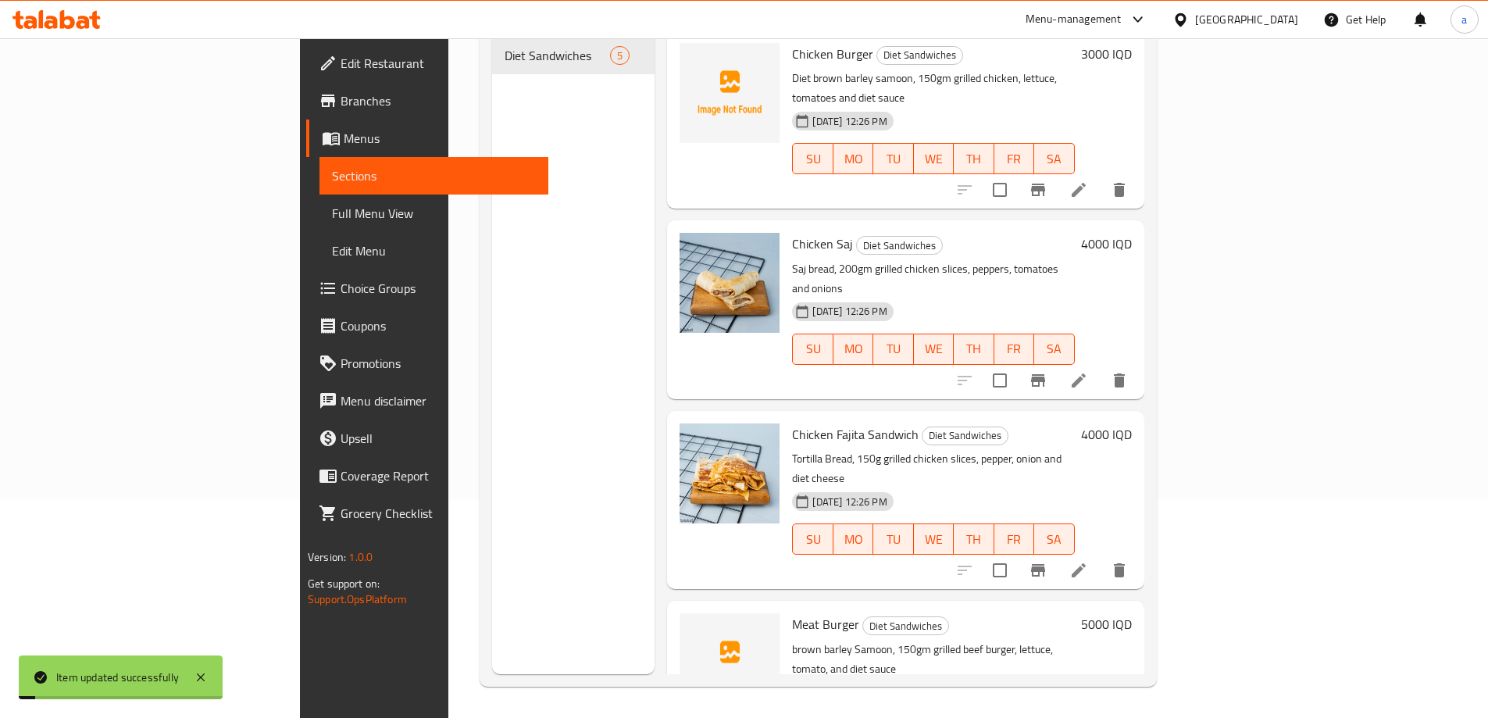
scroll to position [219, 0]
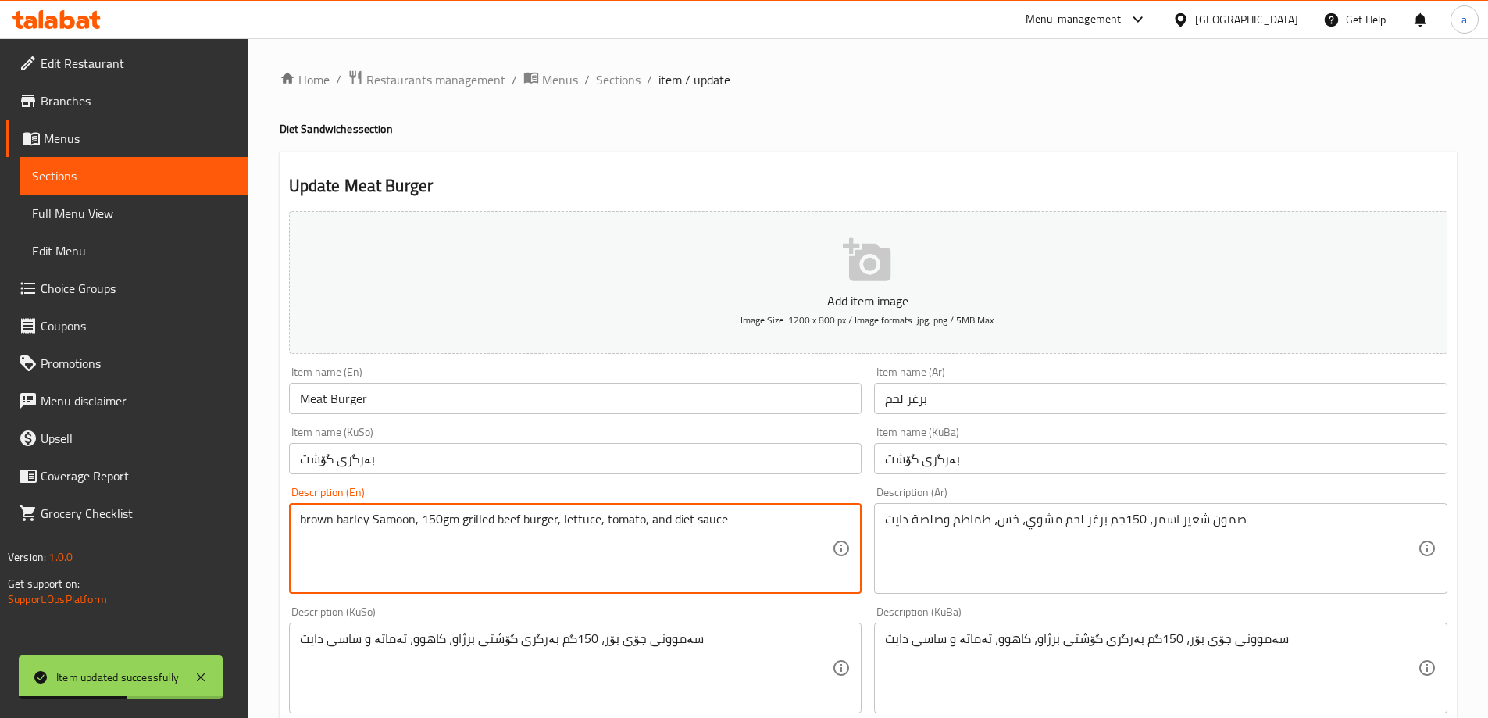
drag, startPoint x: 771, startPoint y: 542, endPoint x: 81, endPoint y: 475, distance: 693.1
paste textarea "Brown barley s"
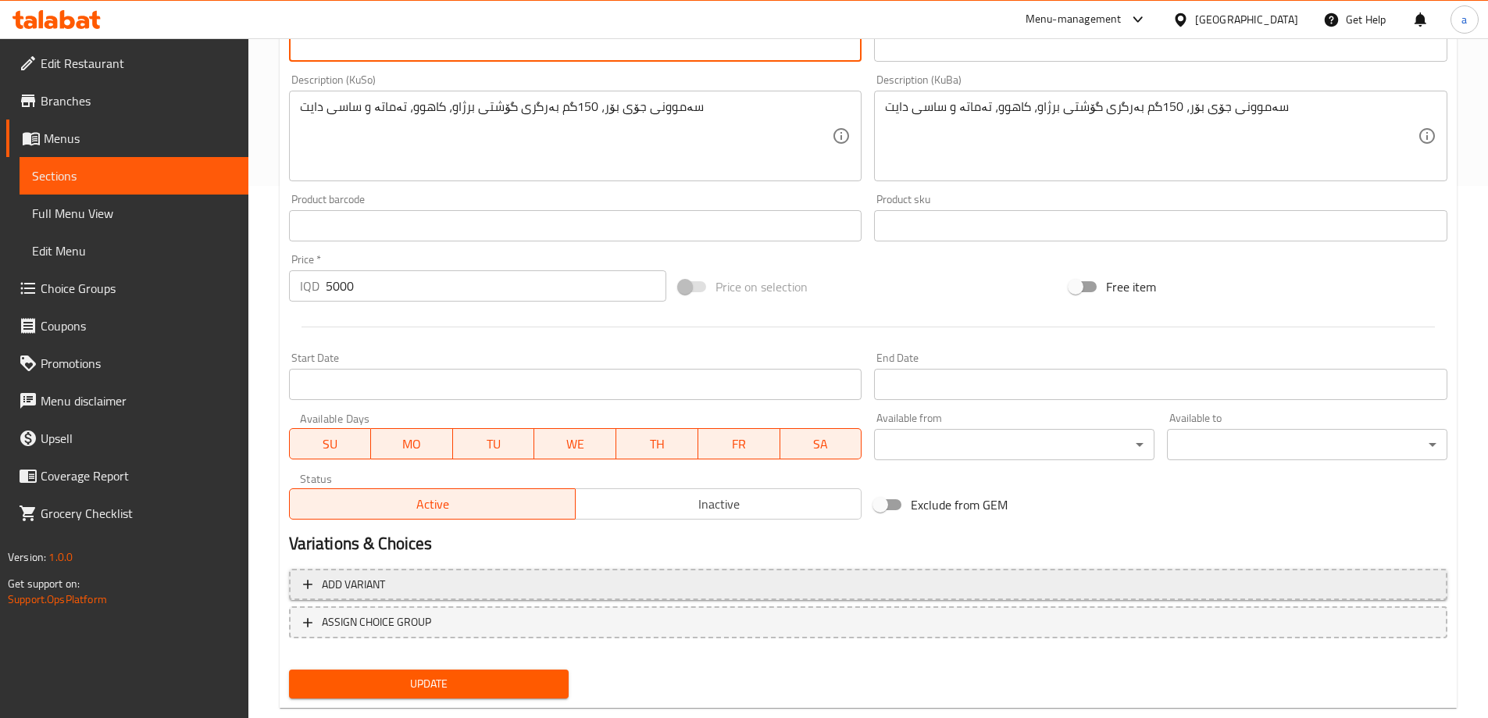
scroll to position [566, 0]
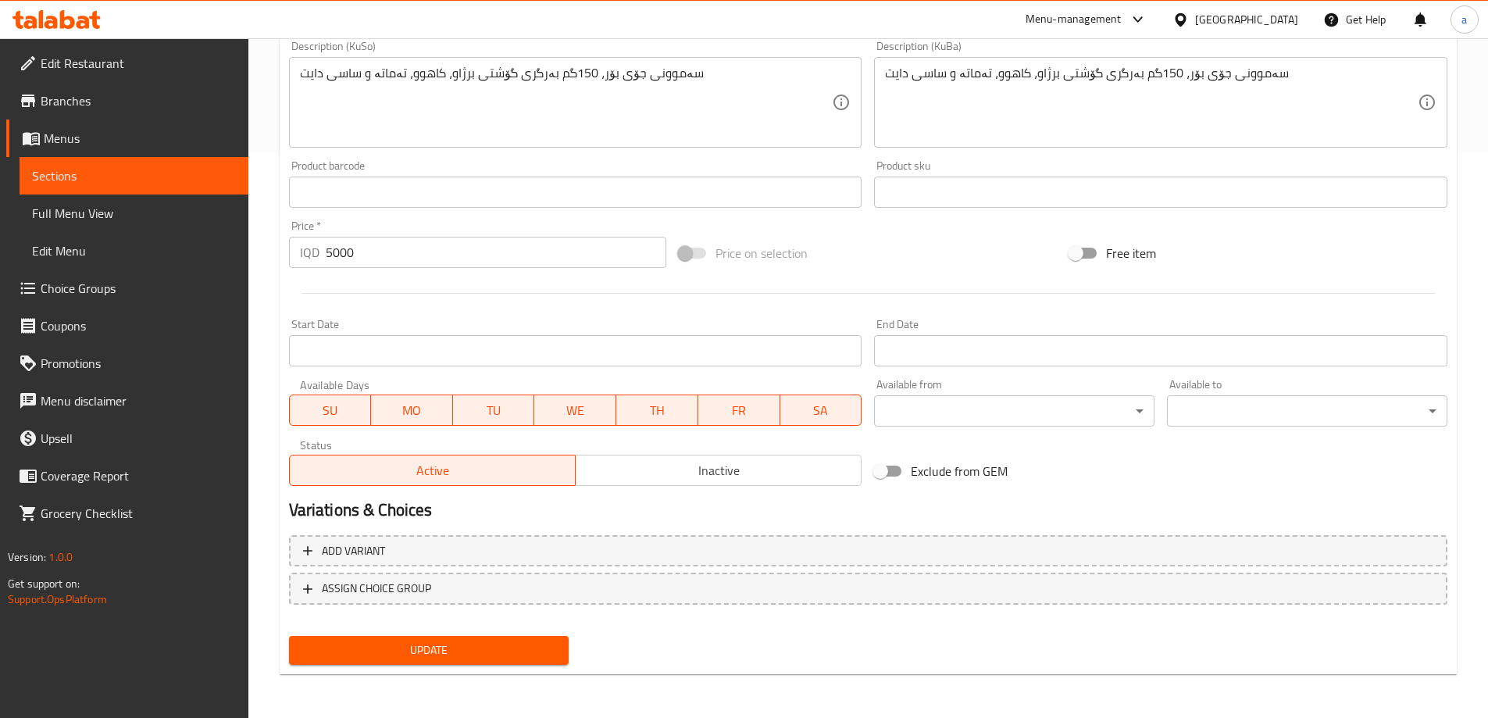
type textarea "Brown barley samoon, 150gm grilled beef burger, lettuce, tomato, and diet sauce"
drag, startPoint x: 498, startPoint y: 642, endPoint x: 504, endPoint y: 636, distance: 8.3
click at [498, 642] on span "Update" at bounding box center [429, 651] width 255 height 20
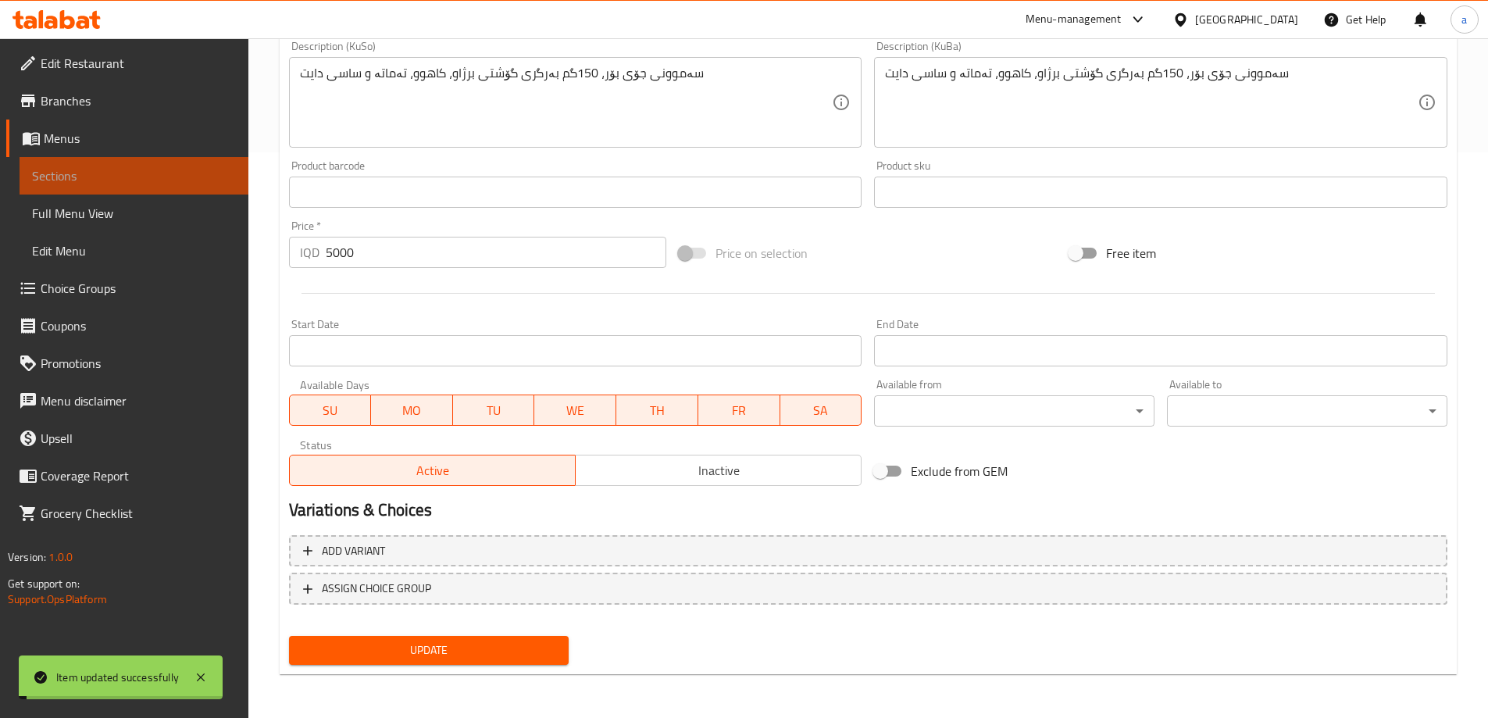
click at [135, 176] on span "Sections" at bounding box center [134, 175] width 204 height 19
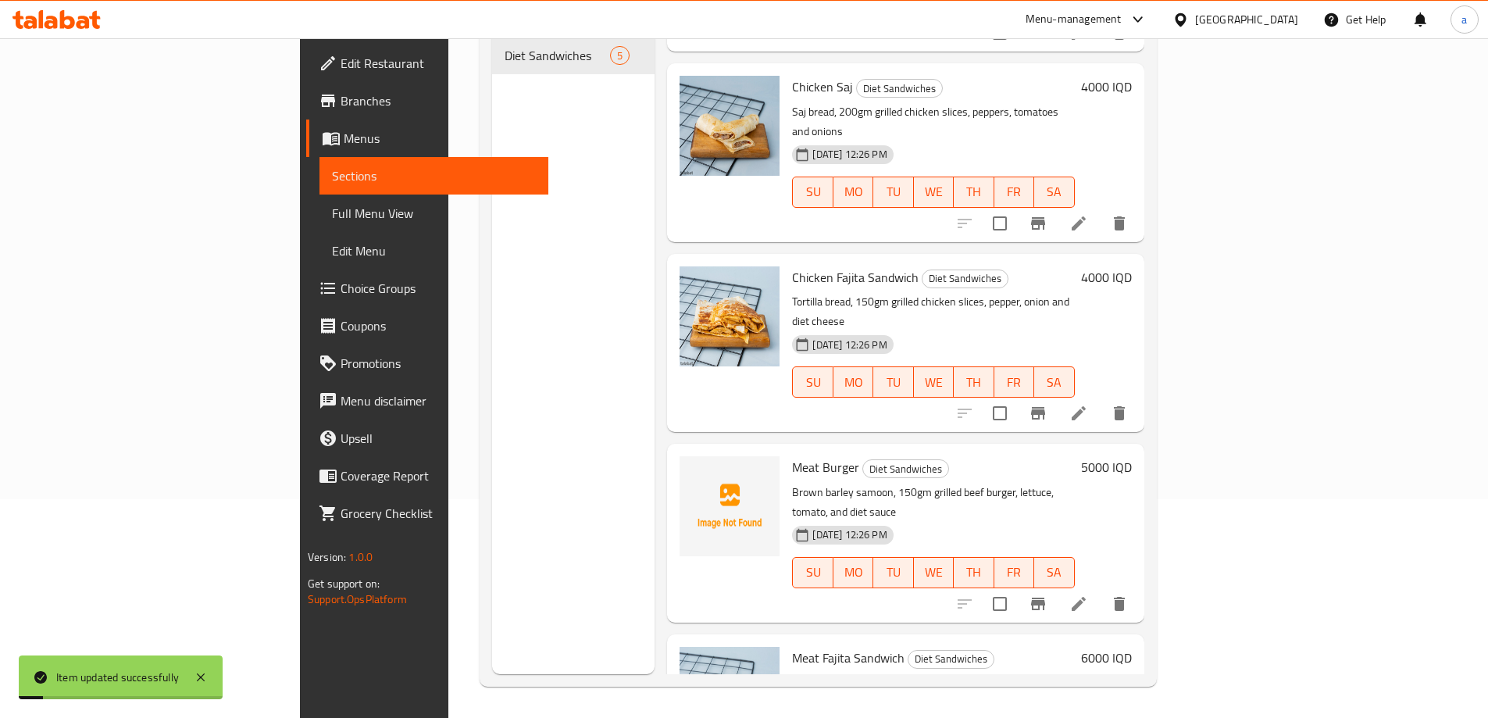
scroll to position [174, 0]
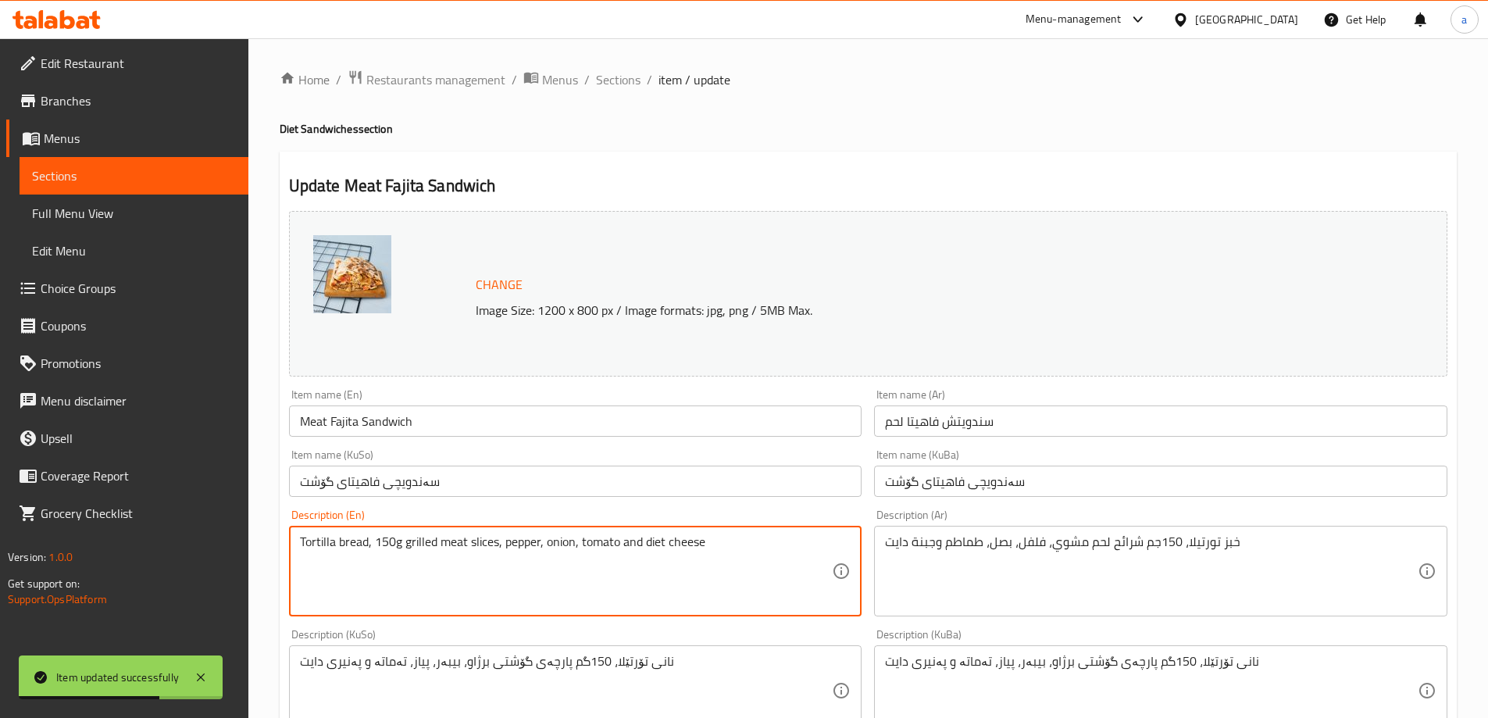
click at [399, 538] on textarea "Tortilla bread, 150g grilled meat slices, pepper, onion, tomato and diet cheese" at bounding box center [566, 571] width 533 height 74
type textarea "Tortilla bread, 150gm grilled meat slices, pepper, onion, tomato and diet cheese"
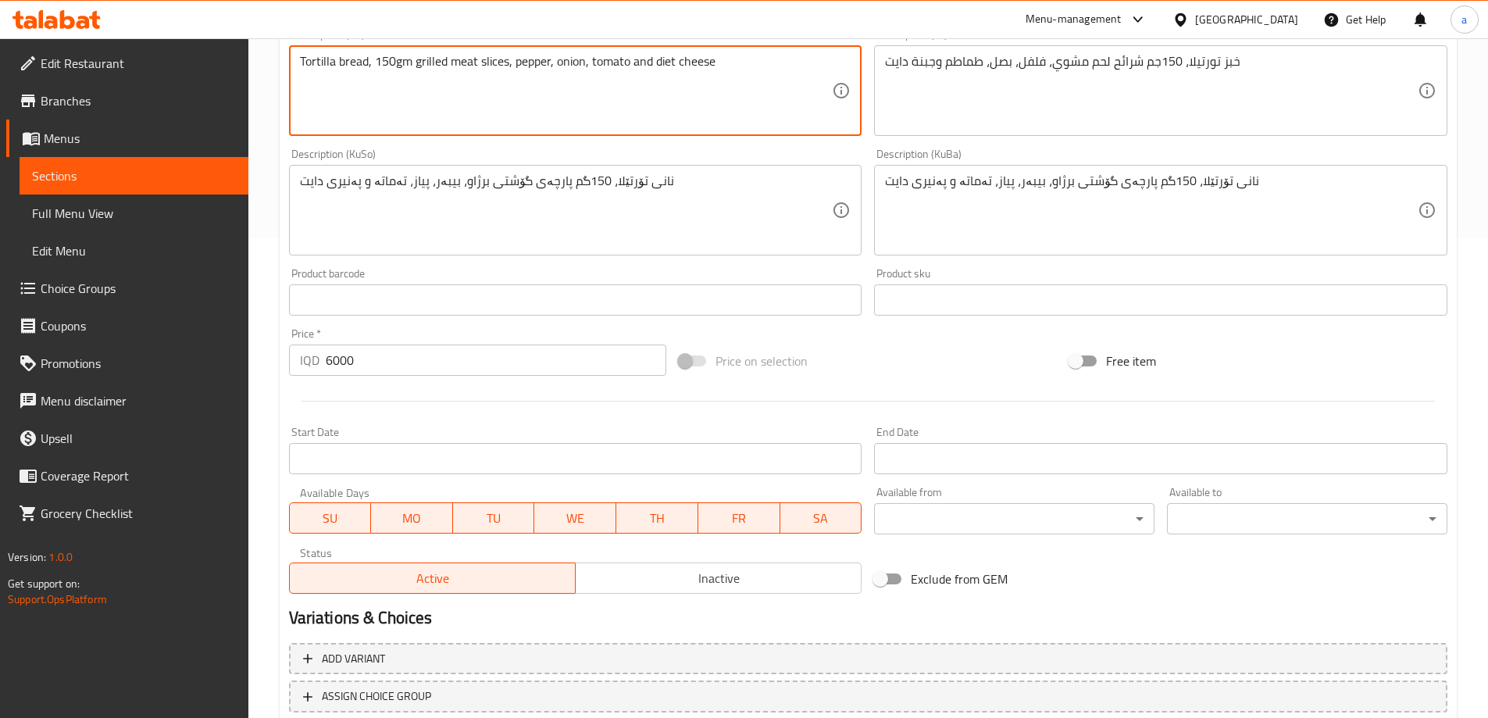
scroll to position [588, 0]
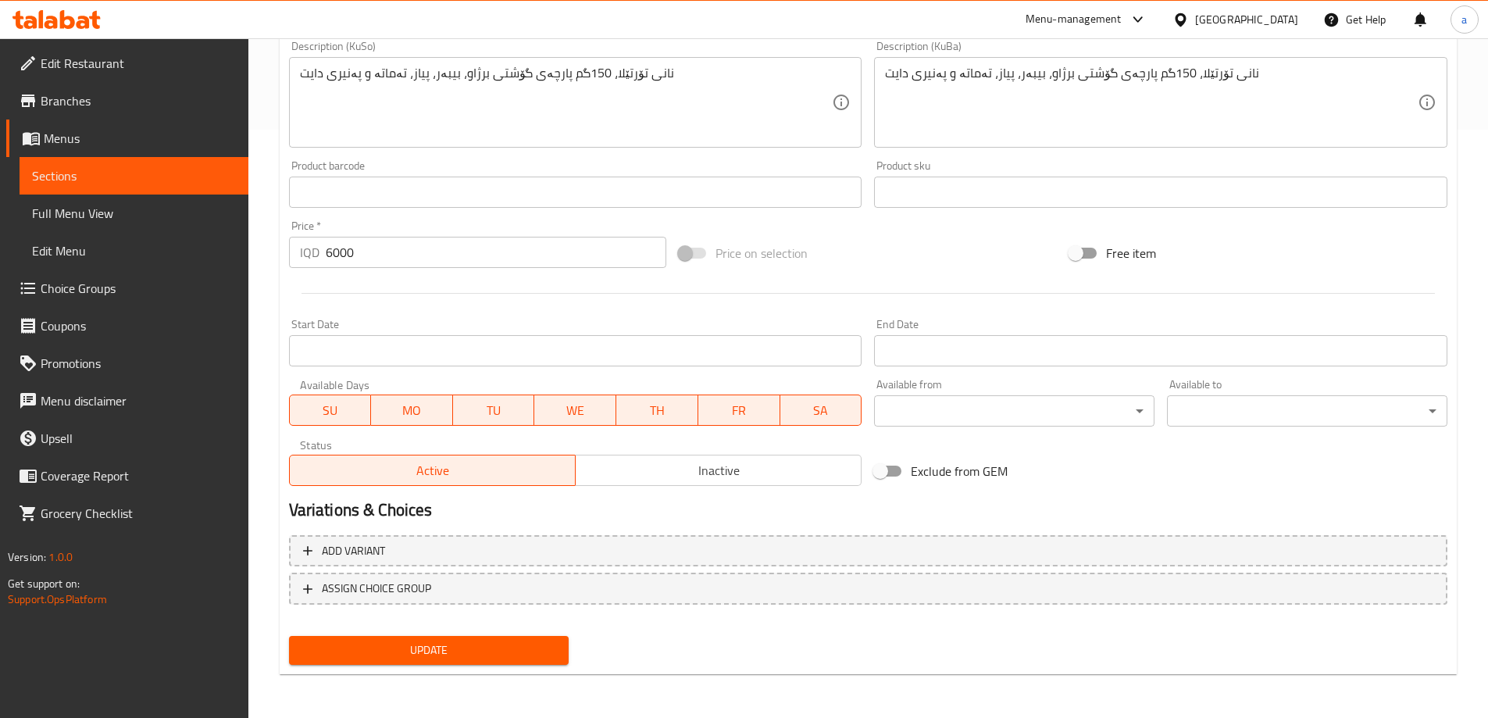
click at [503, 644] on span "Update" at bounding box center [429, 651] width 255 height 20
click at [120, 181] on span "Sections" at bounding box center [134, 175] width 204 height 19
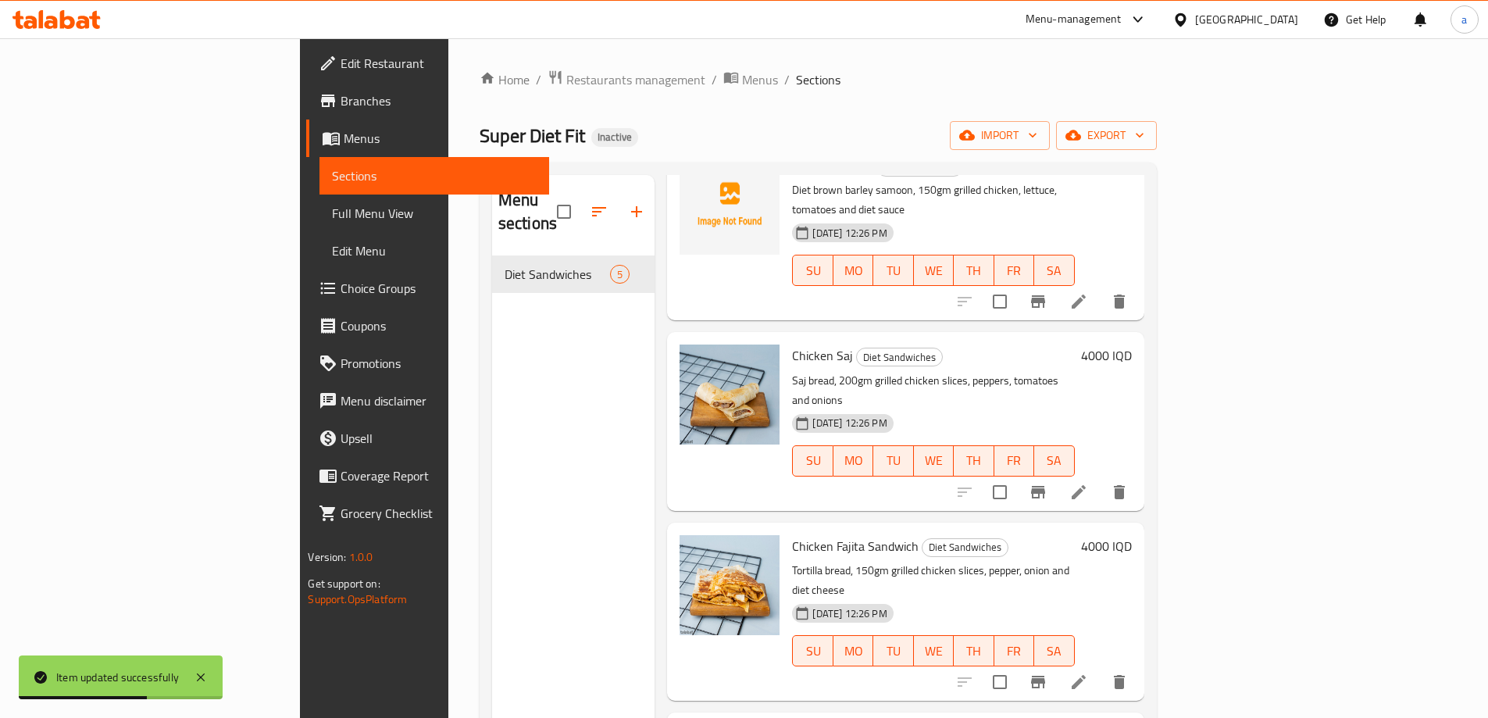
scroll to position [174, 0]
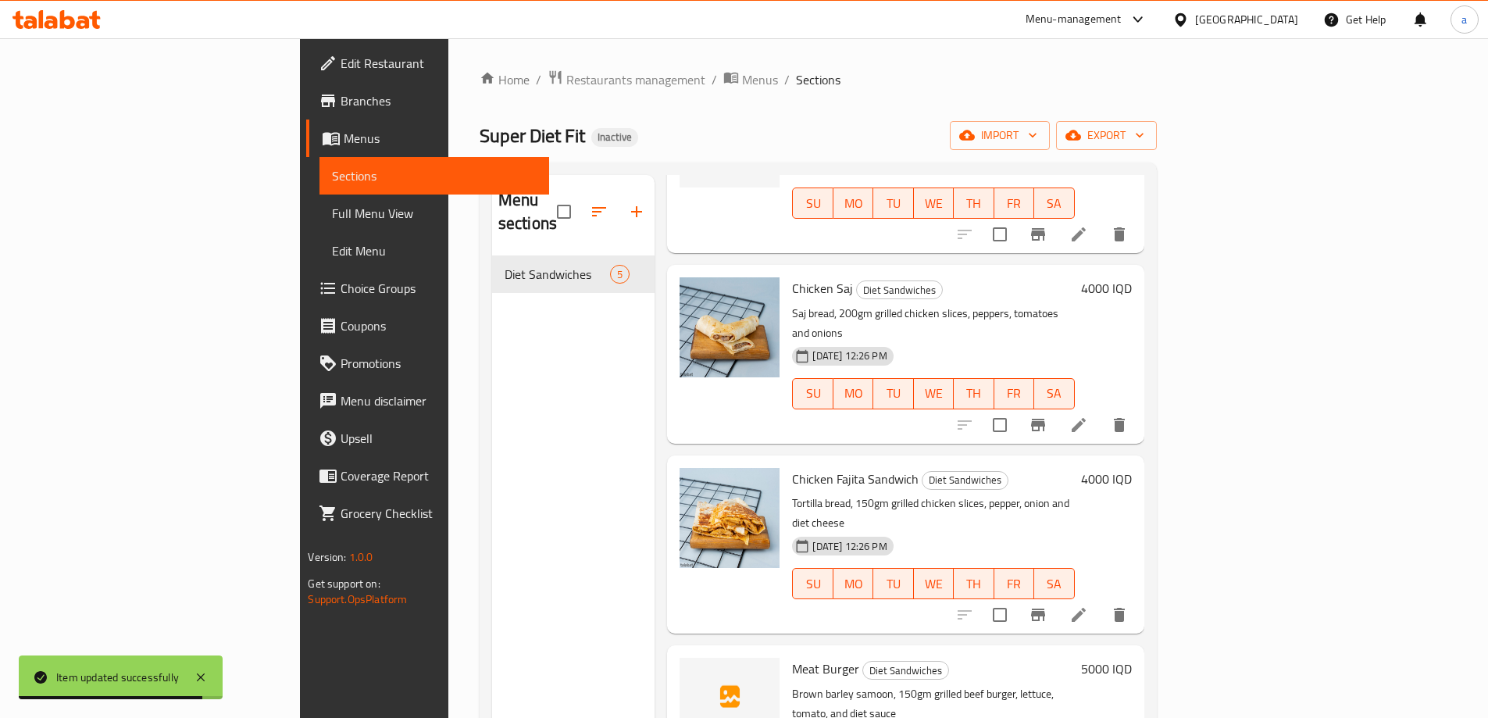
click at [1157, 77] on ol "Home / Restaurants management / Menus / Sections" at bounding box center [818, 80] width 677 height 20
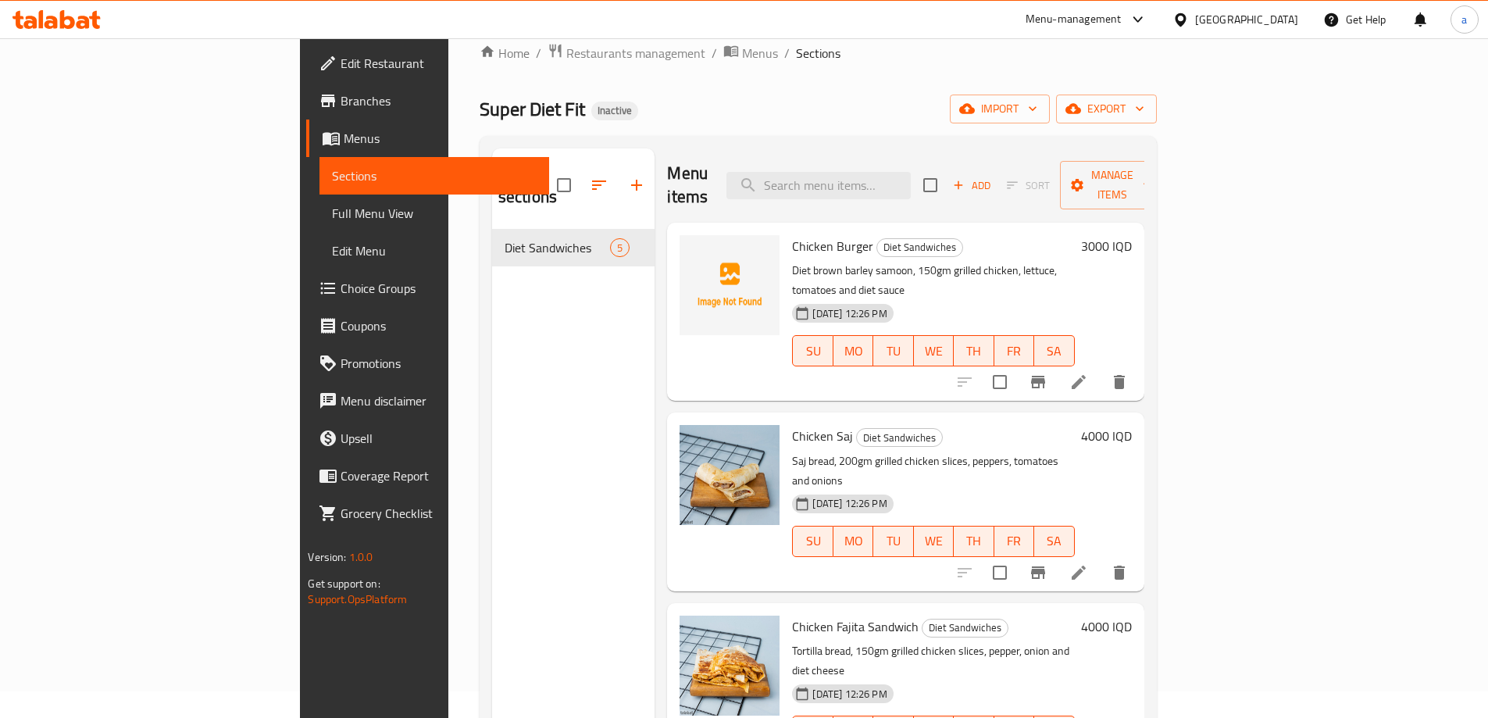
scroll to position [0, 0]
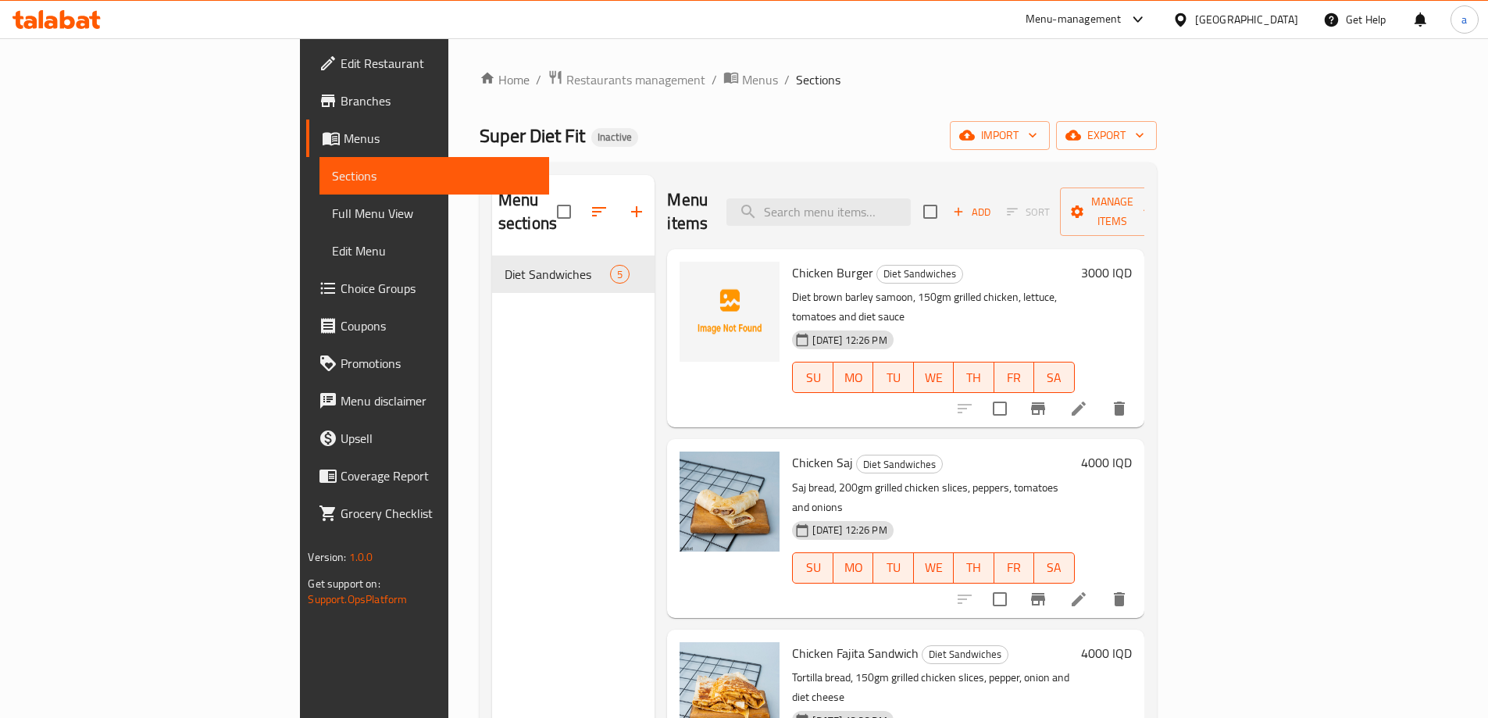
click at [987, 262] on h6 "Chicken Burger Diet Sandwiches" at bounding box center [933, 273] width 282 height 22
click at [1086, 402] on icon at bounding box center [1079, 409] width 14 height 14
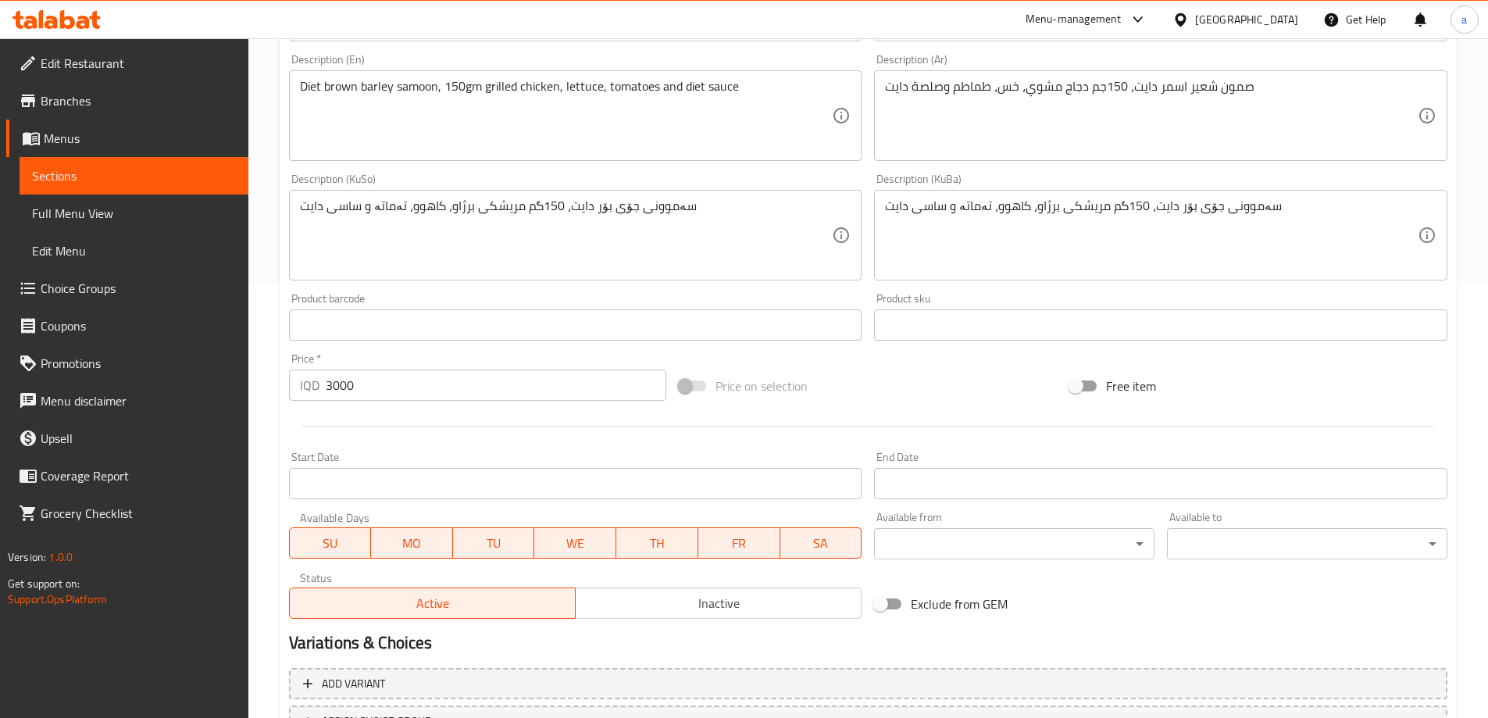
scroll to position [566, 0]
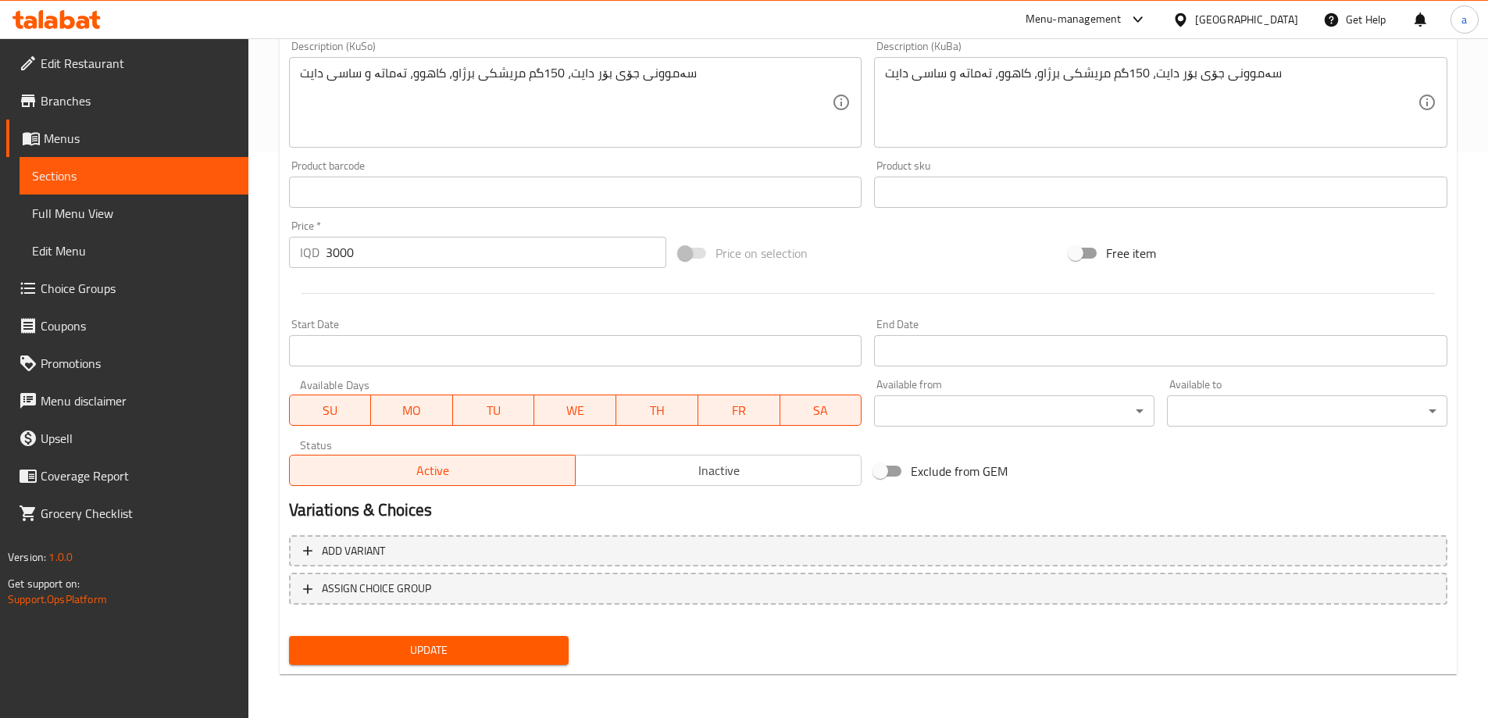
click at [67, 167] on span "Sections" at bounding box center [134, 175] width 204 height 19
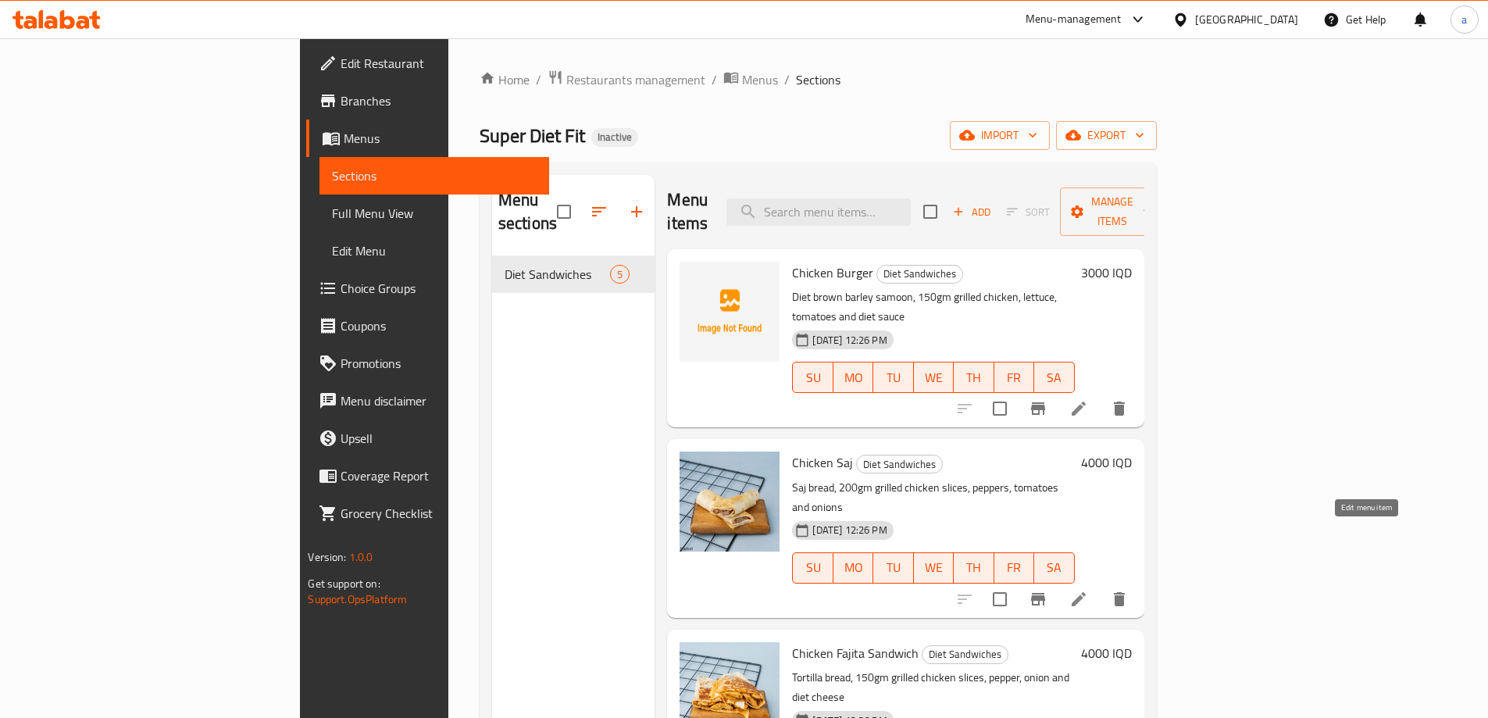
click at [1088, 590] on icon at bounding box center [1078, 599] width 19 height 19
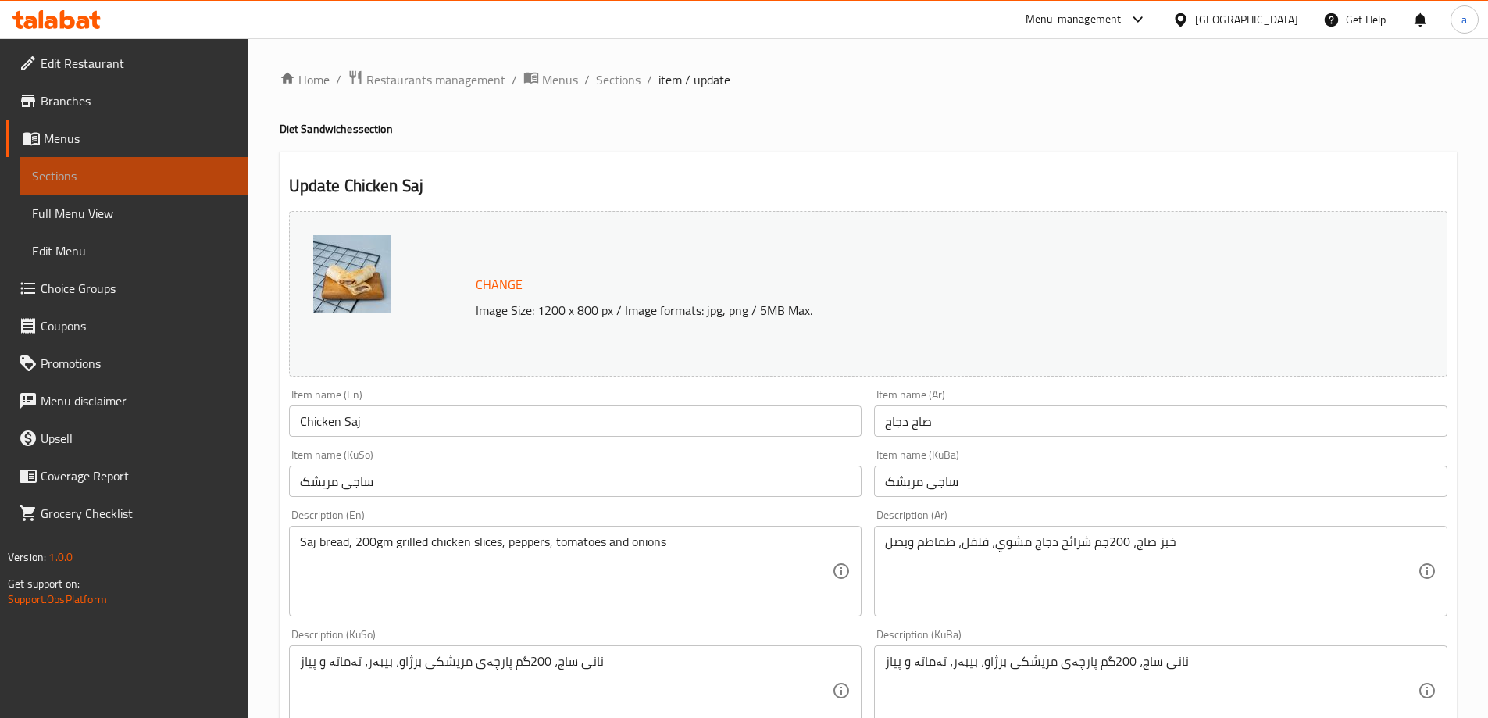
click at [57, 159] on link "Sections" at bounding box center [134, 175] width 229 height 37
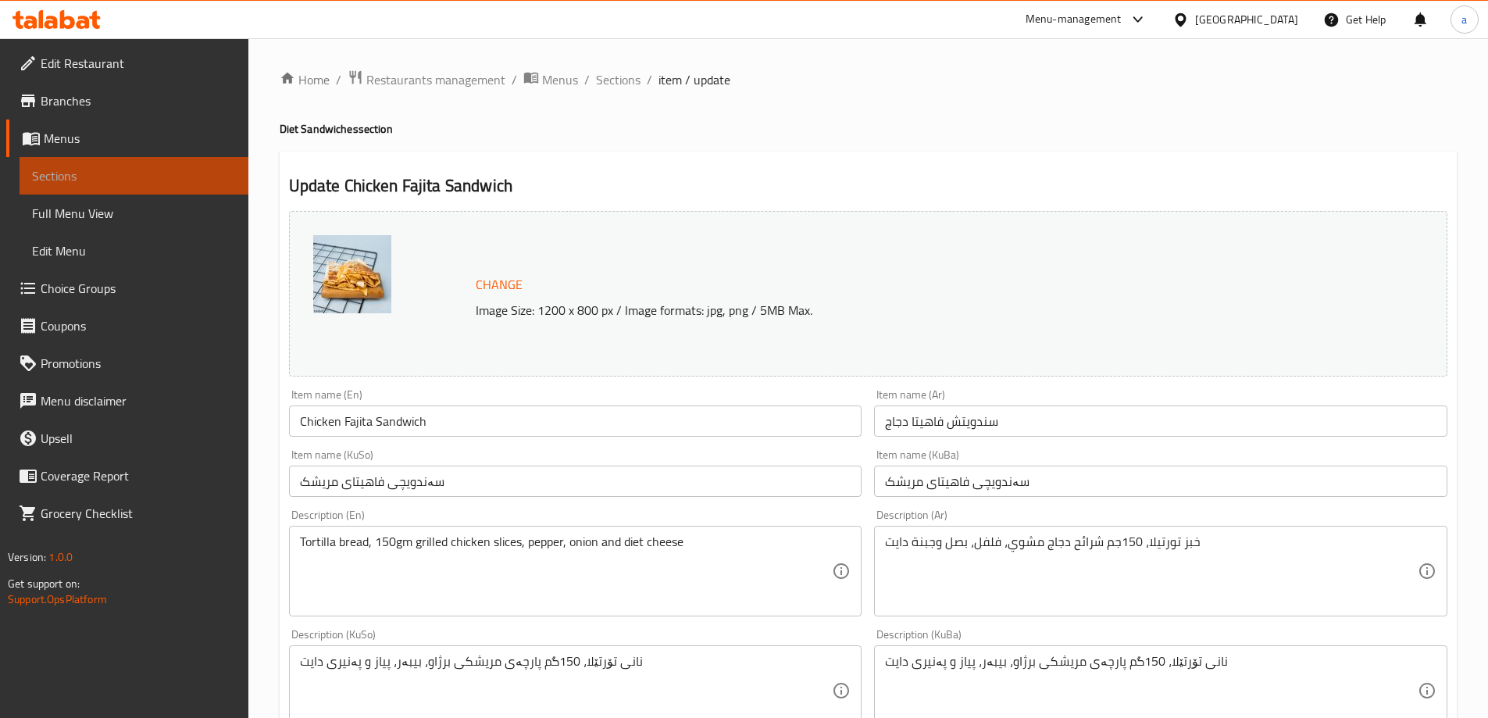
click at [125, 165] on link "Sections" at bounding box center [134, 175] width 229 height 37
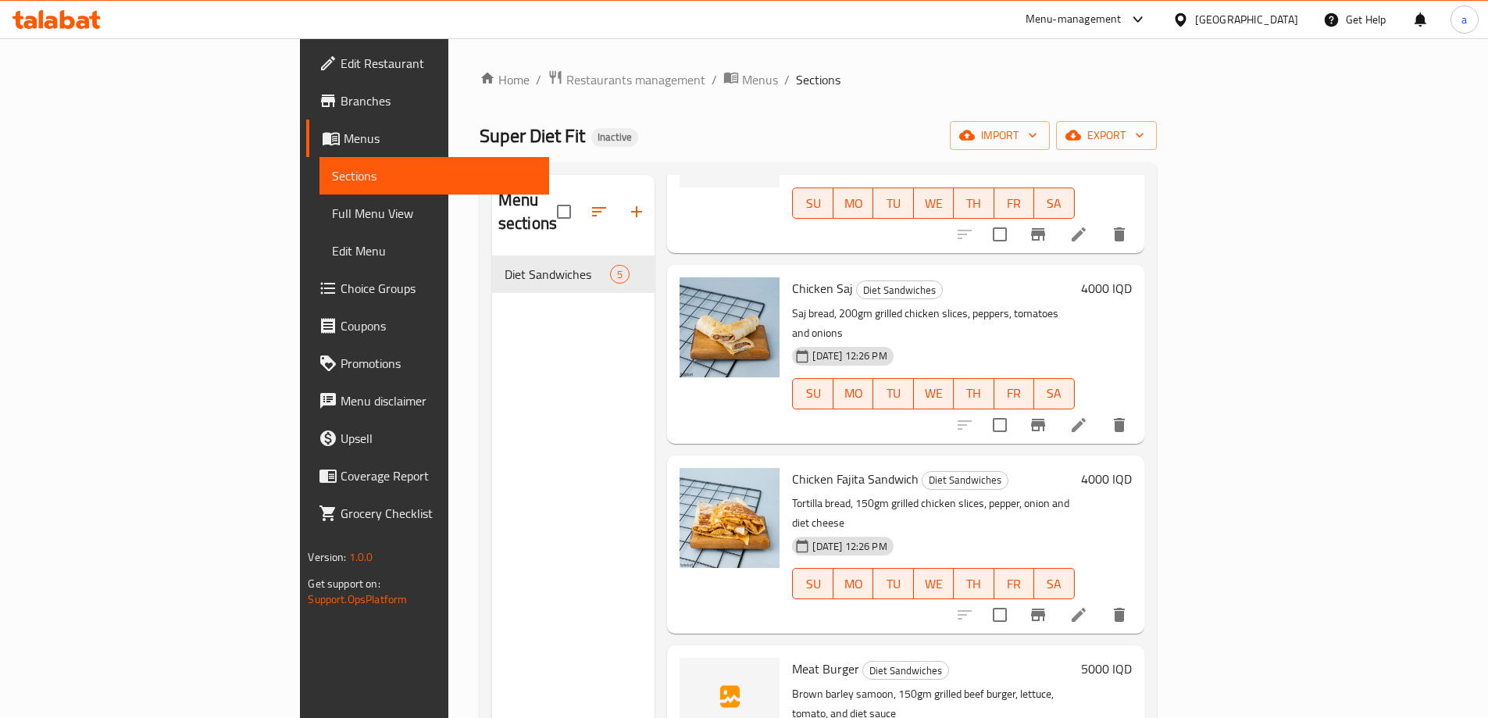
scroll to position [219, 0]
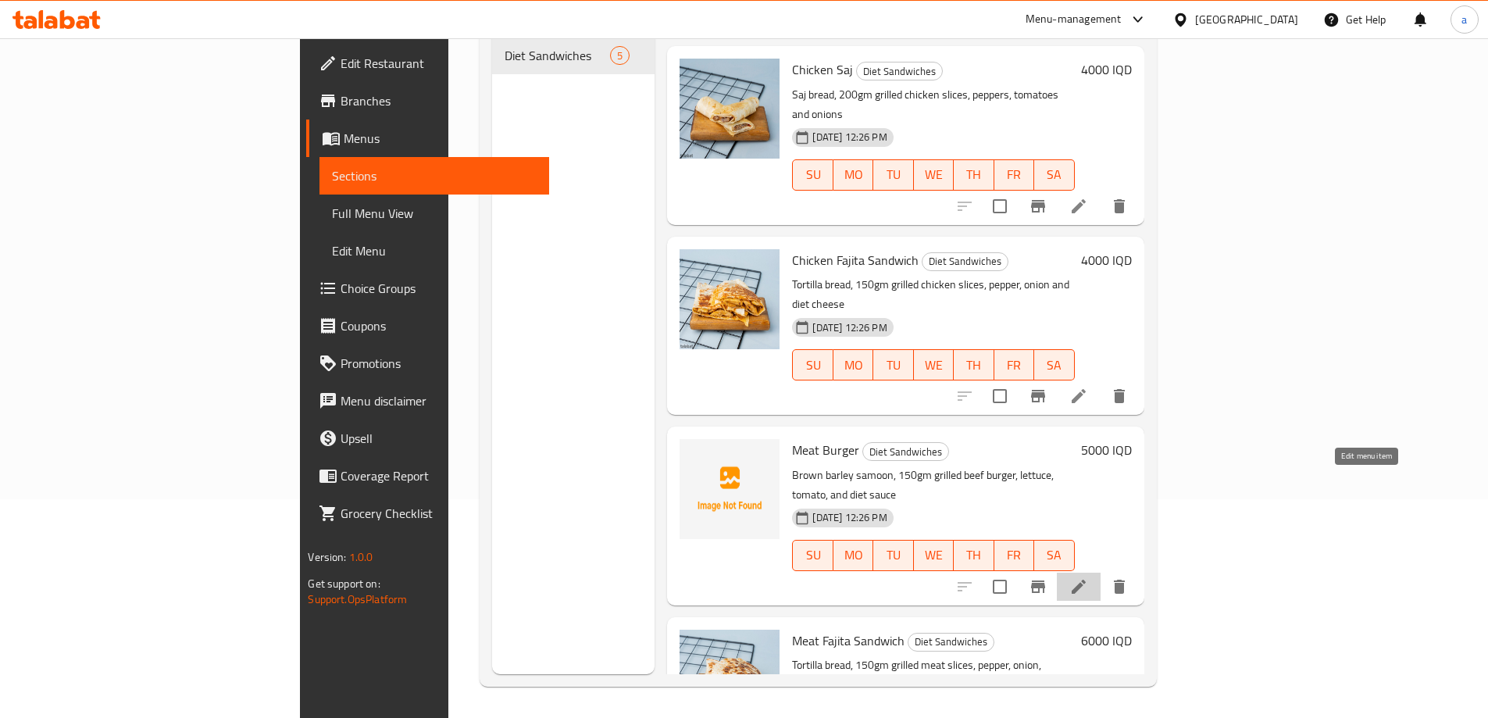
click at [1088, 577] on icon at bounding box center [1078, 586] width 19 height 19
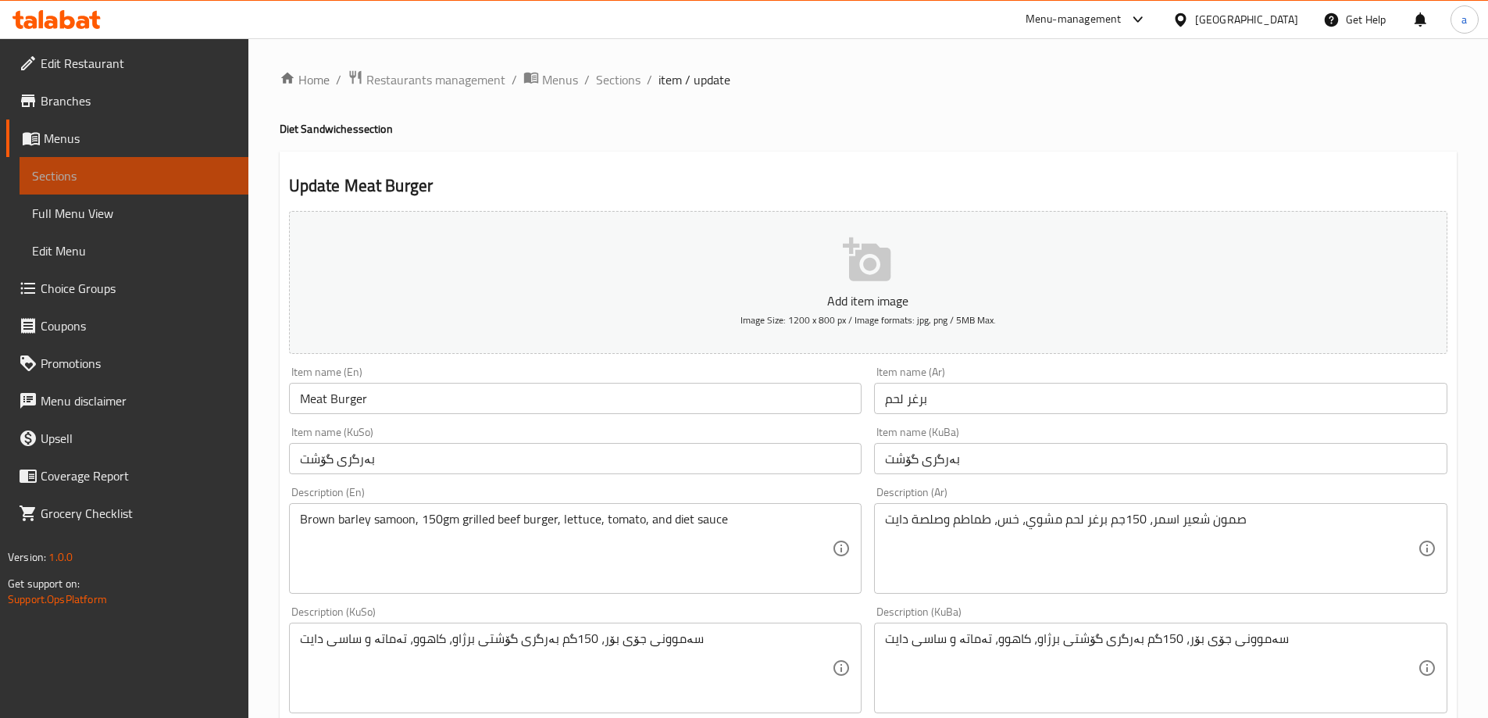
click at [105, 170] on span "Sections" at bounding box center [134, 175] width 204 height 19
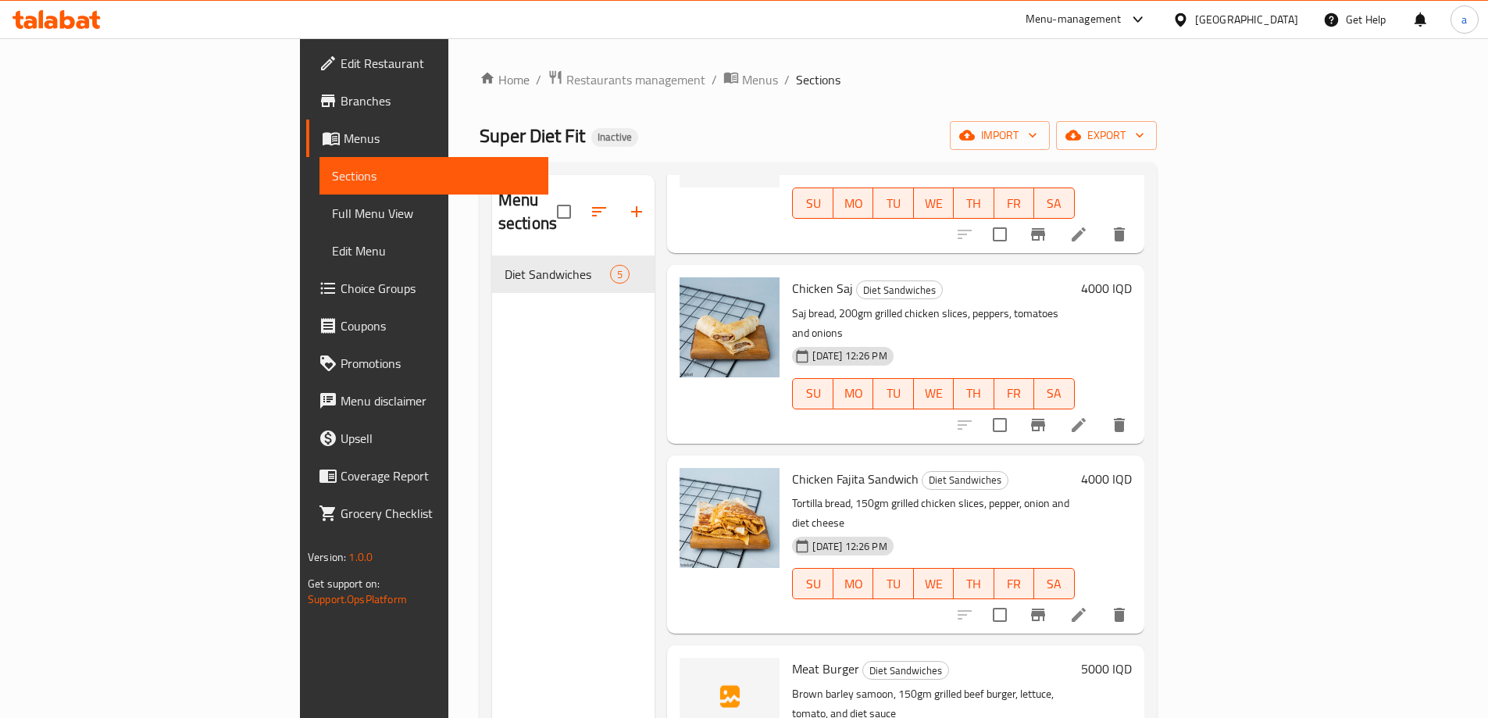
scroll to position [219, 0]
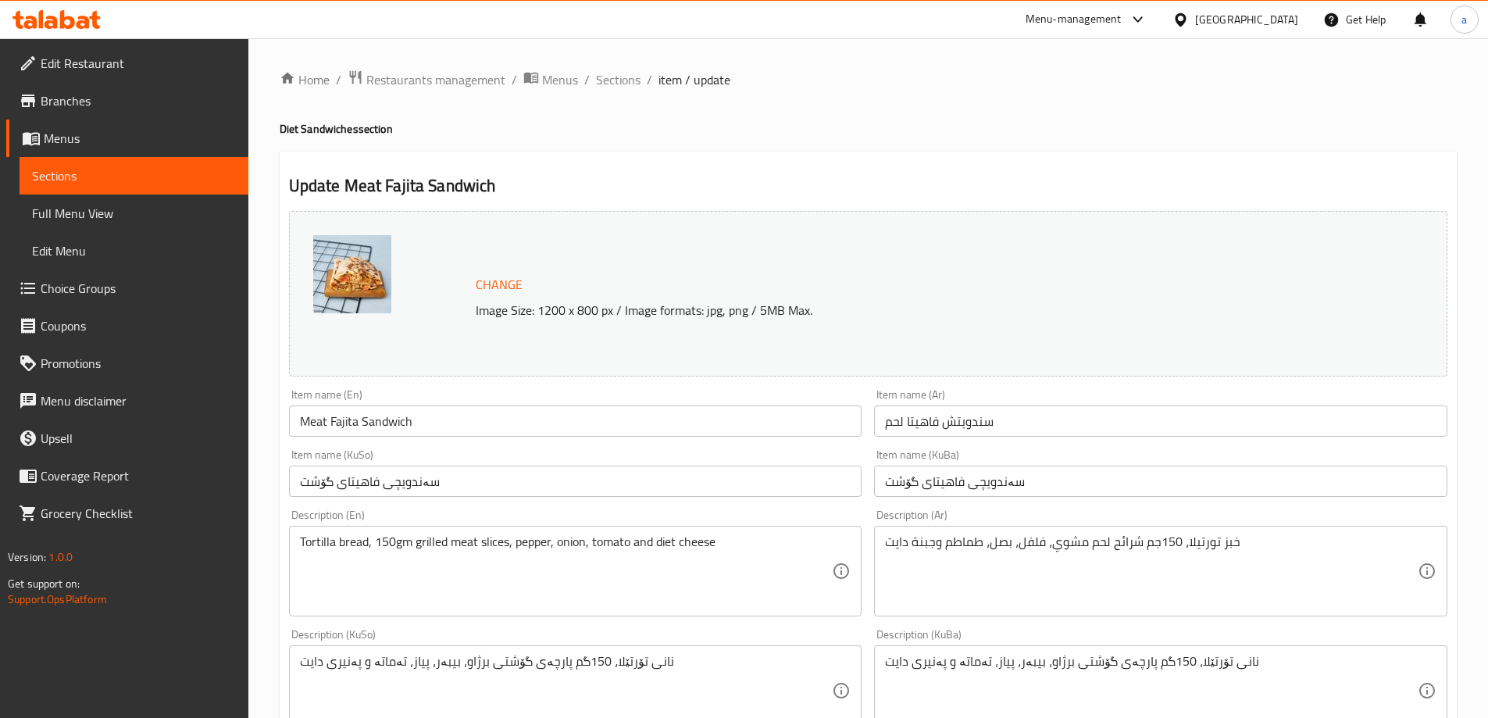
click at [72, 172] on span "Sections" at bounding box center [134, 175] width 204 height 19
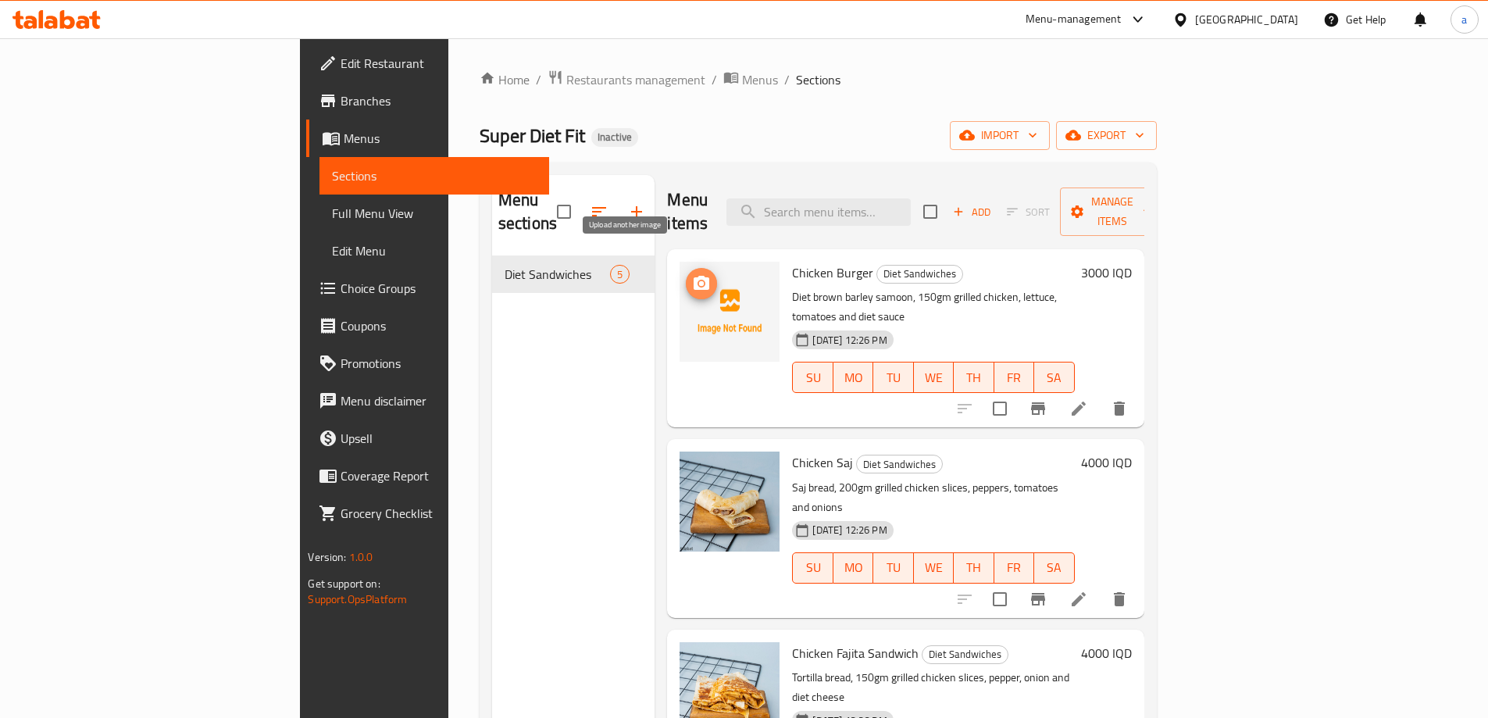
click at [694, 276] on icon "upload picture" at bounding box center [702, 283] width 16 height 14
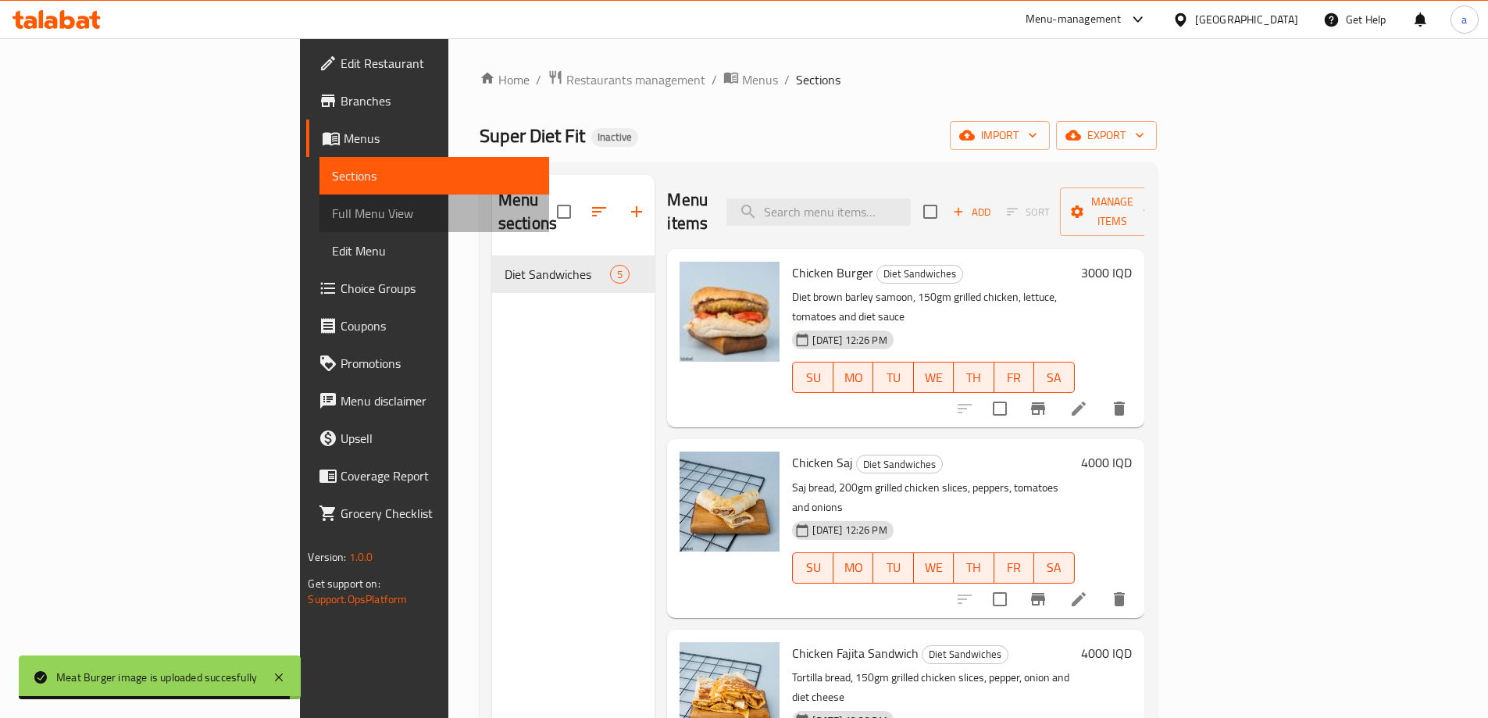
click at [332, 212] on span "Full Menu View" at bounding box center [434, 213] width 204 height 19
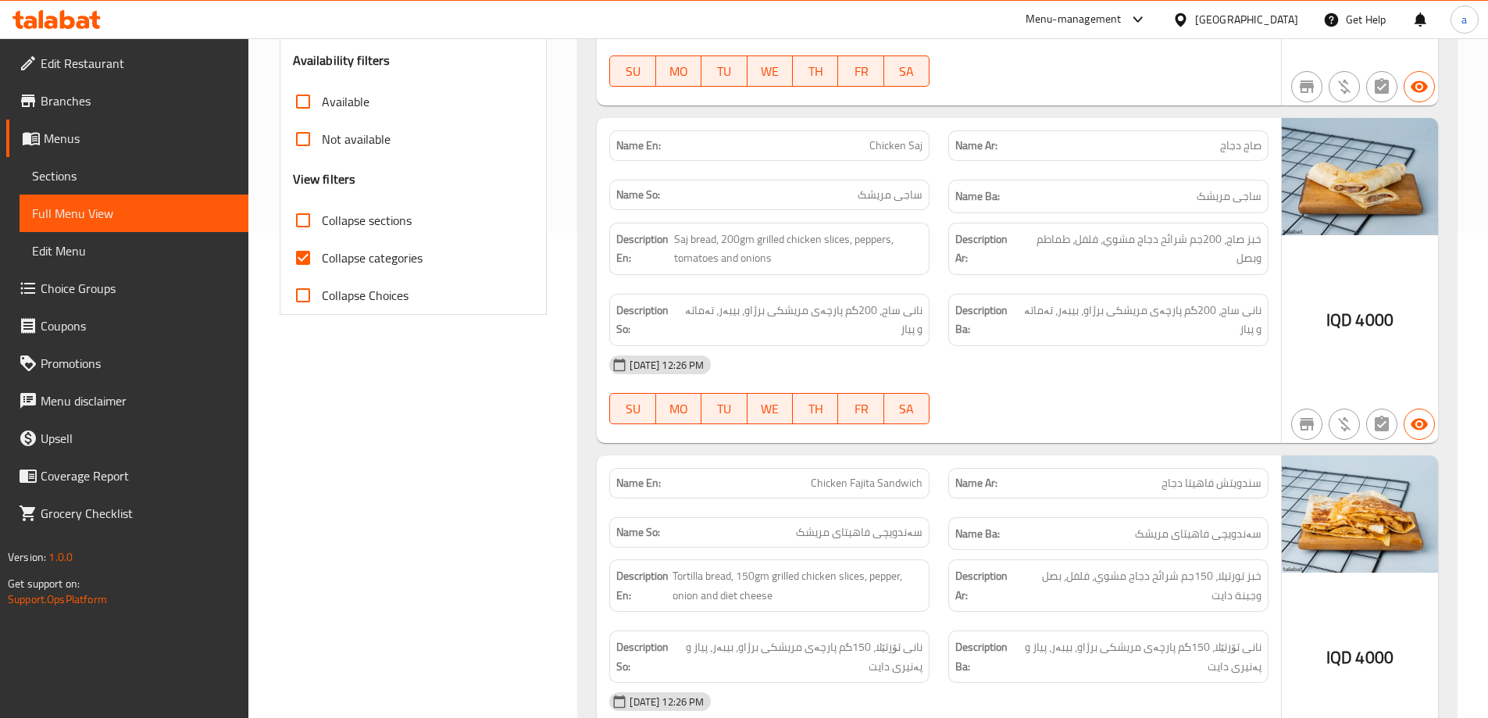
scroll to position [469, 0]
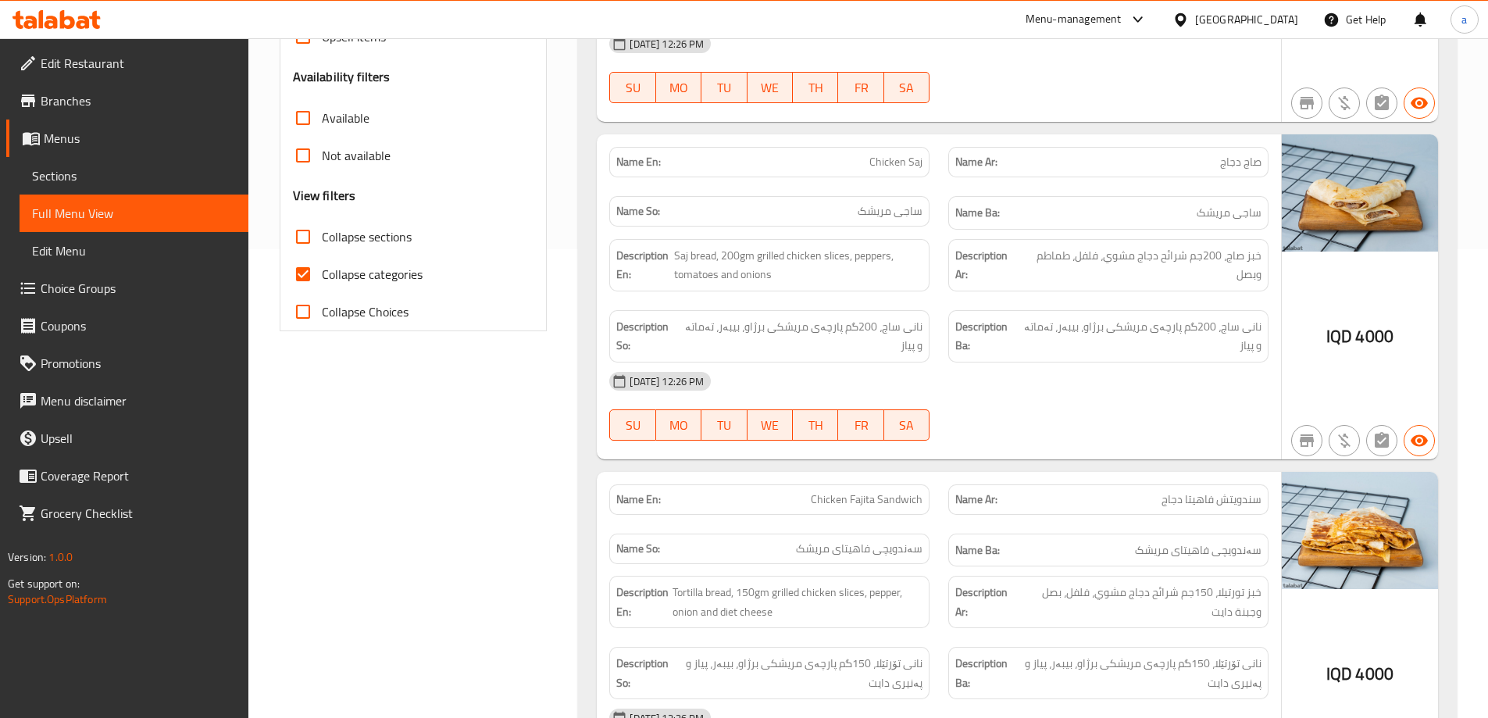
click at [382, 266] on span "Collapse categories" at bounding box center [372, 274] width 101 height 19
click at [322, 266] on input "Collapse categories" at bounding box center [302, 273] width 37 height 37
checkbox input "false"
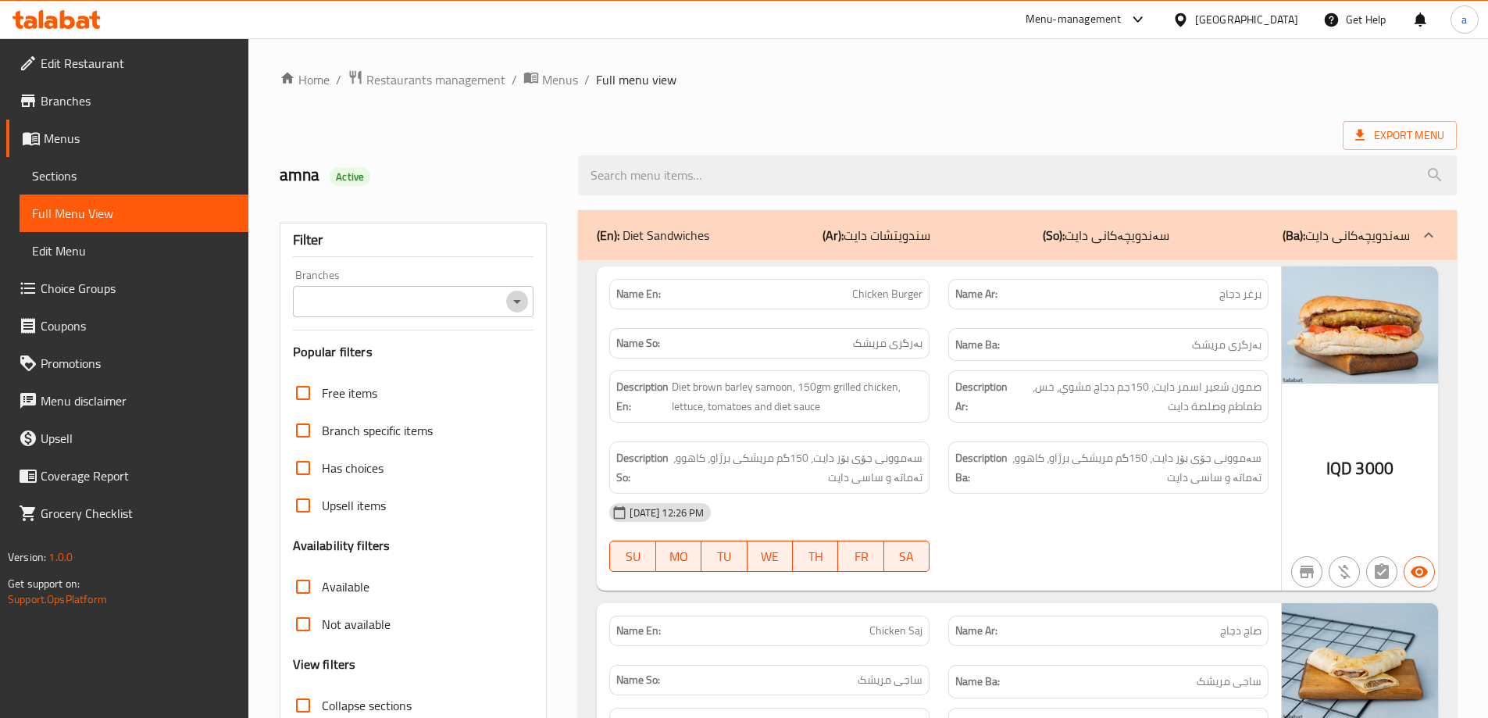
click at [508, 300] on icon "Open" at bounding box center [517, 301] width 19 height 19
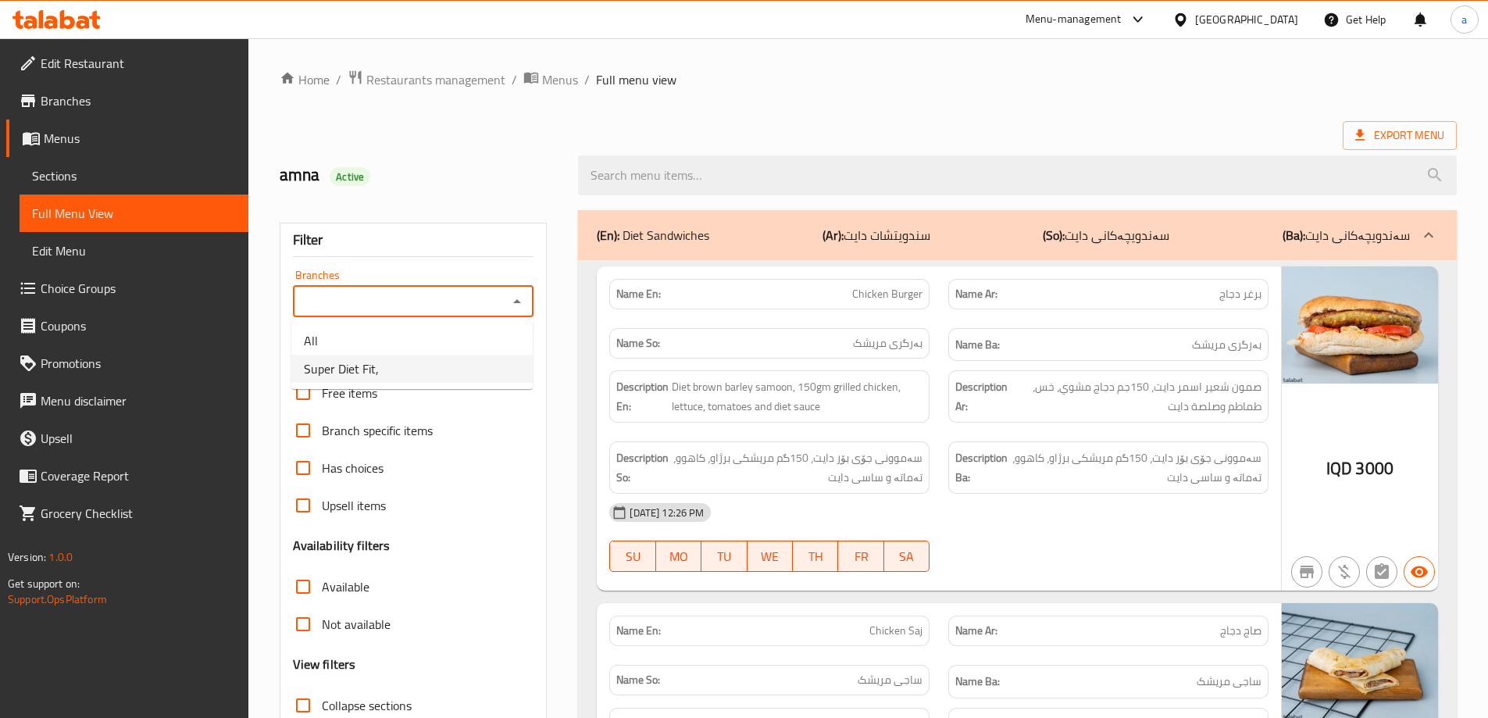
click at [480, 370] on li "Super Diet Fit," at bounding box center [411, 369] width 241 height 28
type input "Super Diet Fit,"
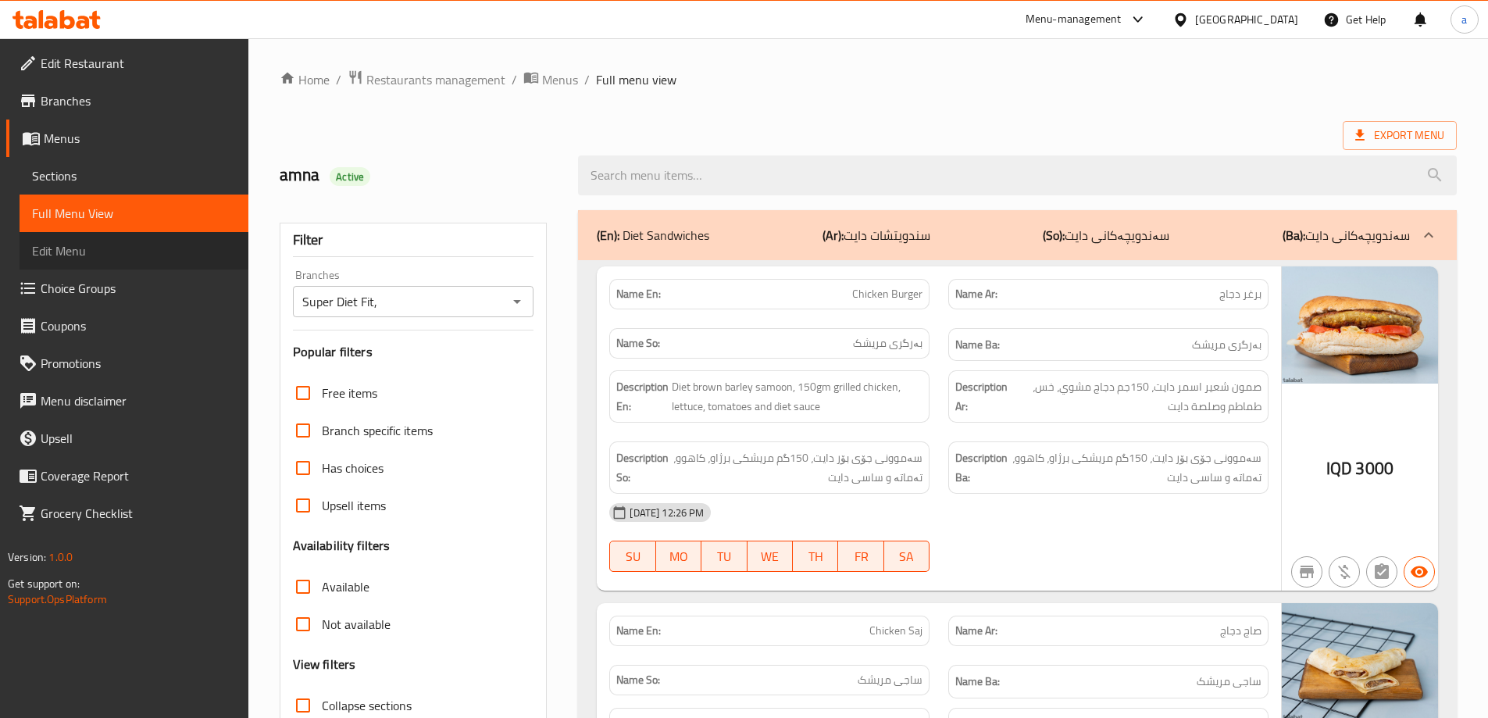
click at [55, 247] on span "Edit Menu" at bounding box center [134, 250] width 204 height 19
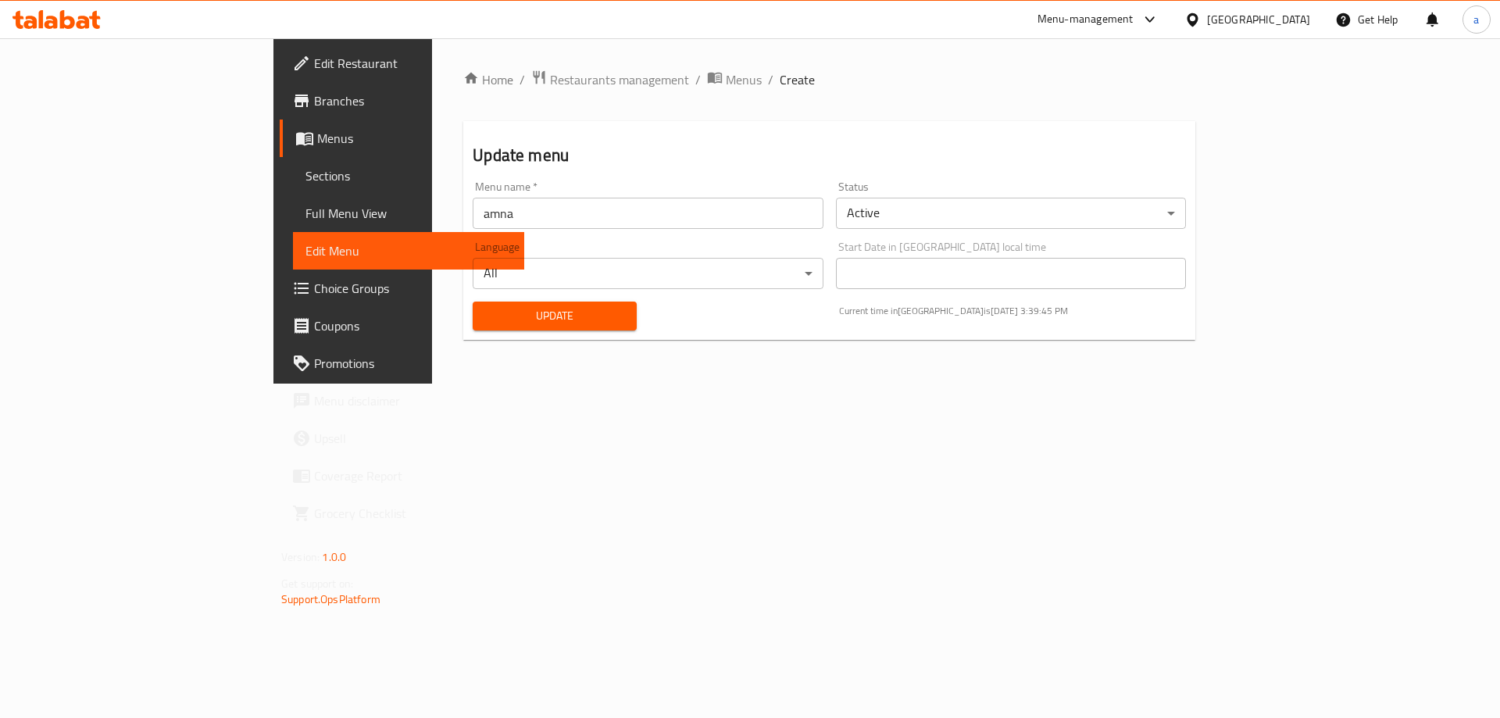
click at [305, 220] on span "Full Menu View" at bounding box center [408, 213] width 206 height 19
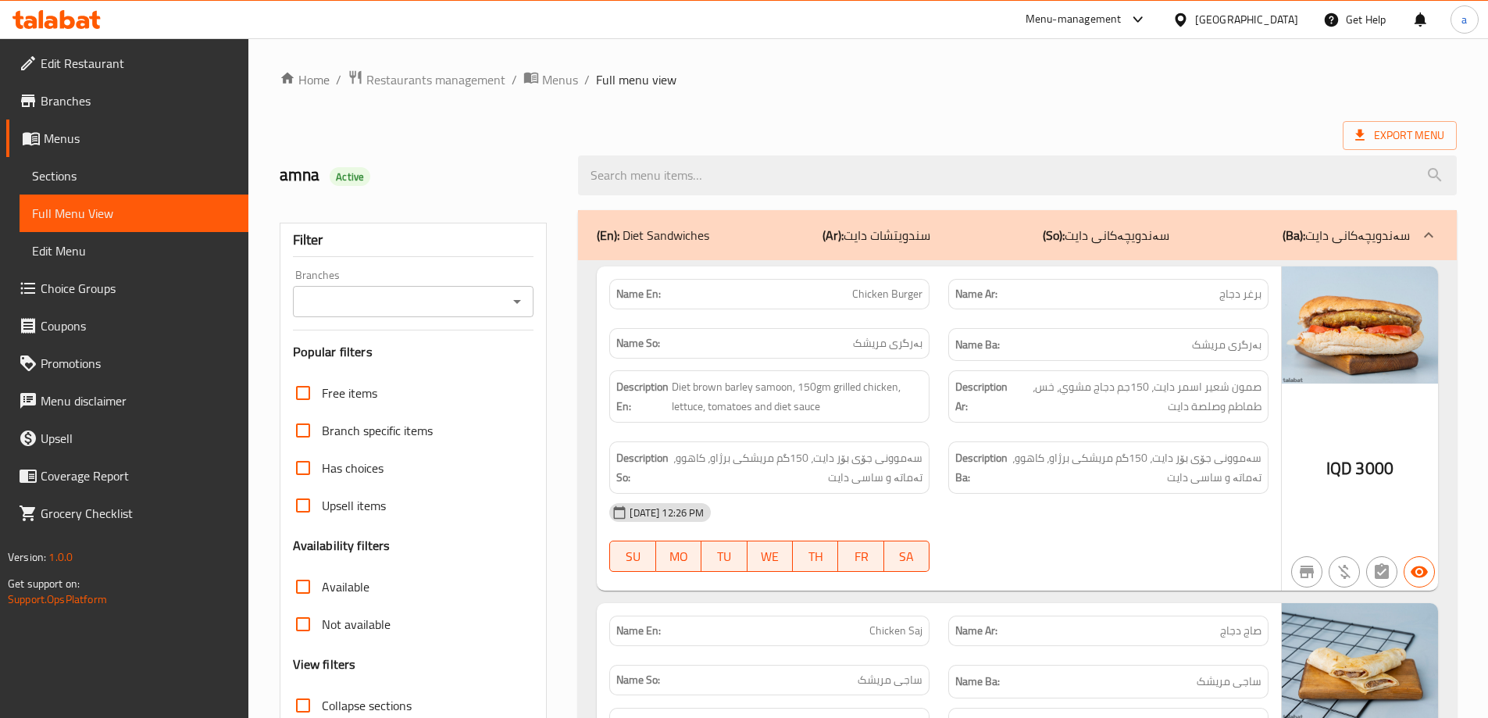
click at [93, 107] on span "Branches" at bounding box center [138, 100] width 195 height 19
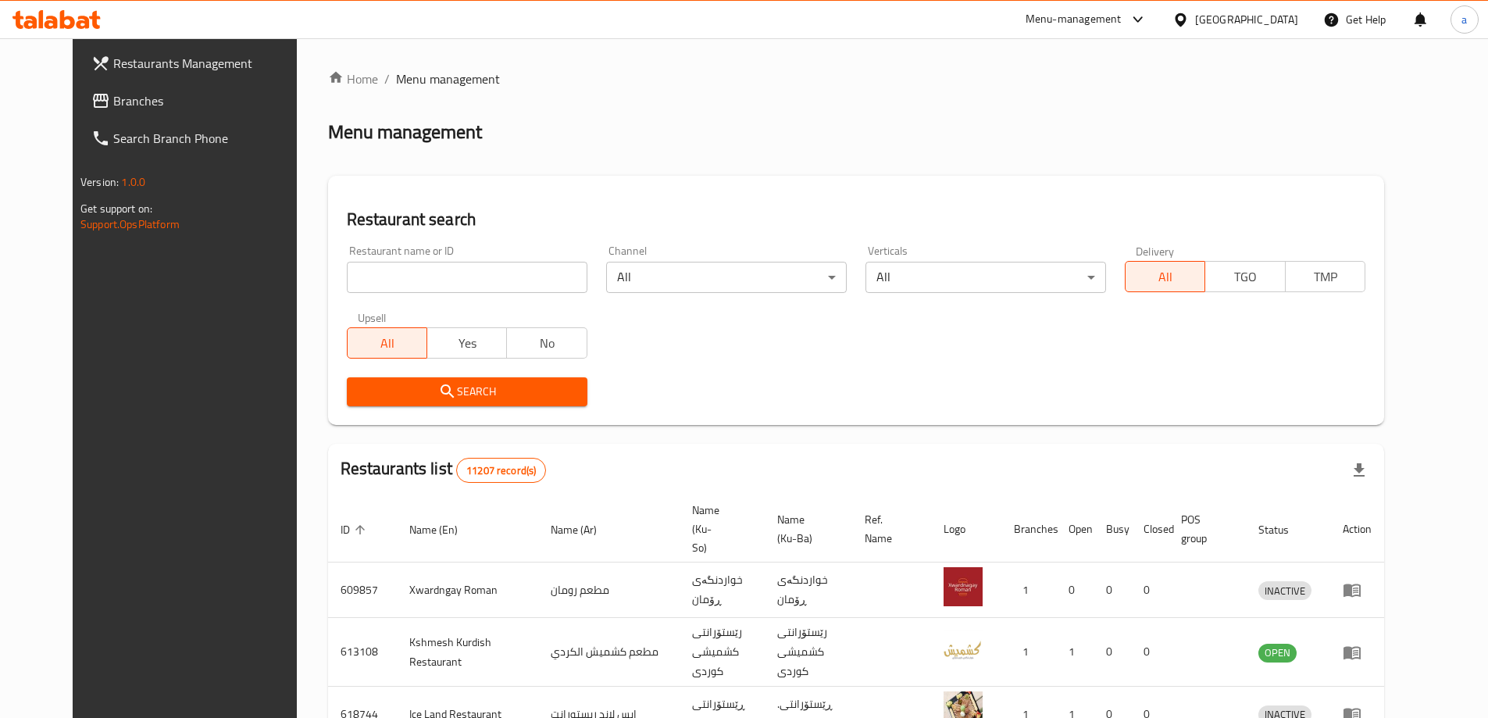
click at [113, 103] on span "Branches" at bounding box center [210, 100] width 195 height 19
